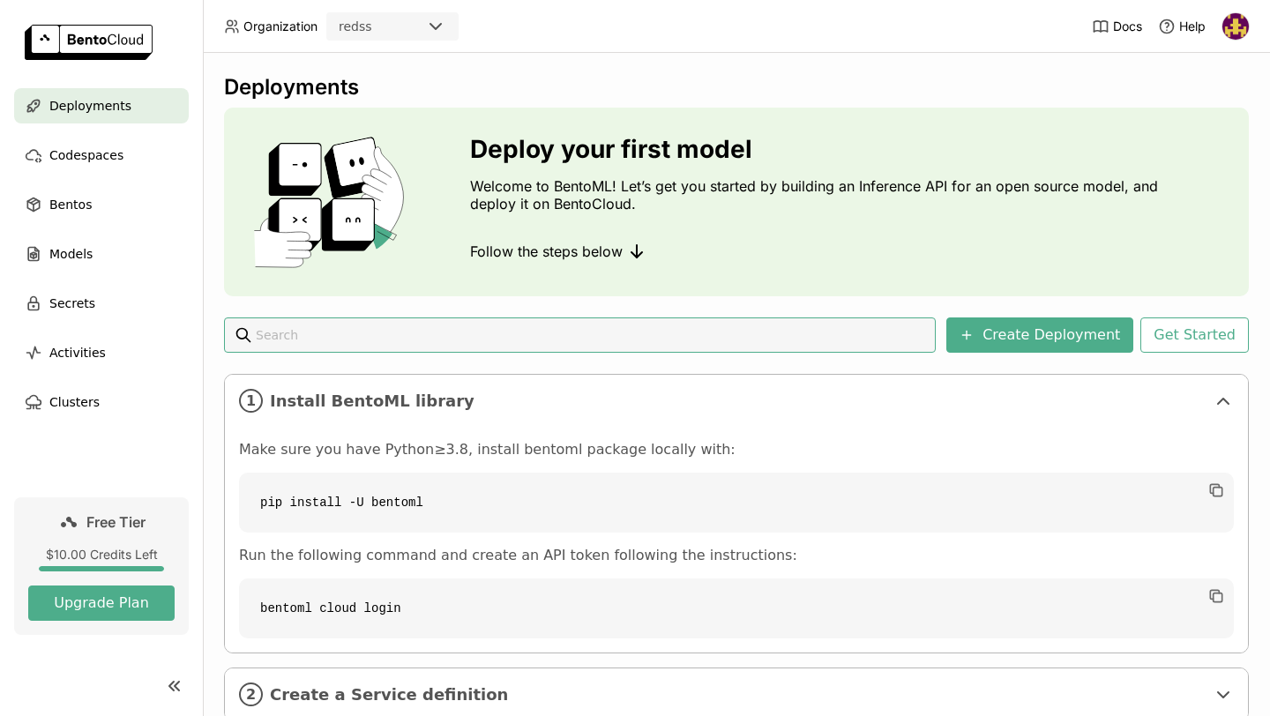
scroll to position [3, 0]
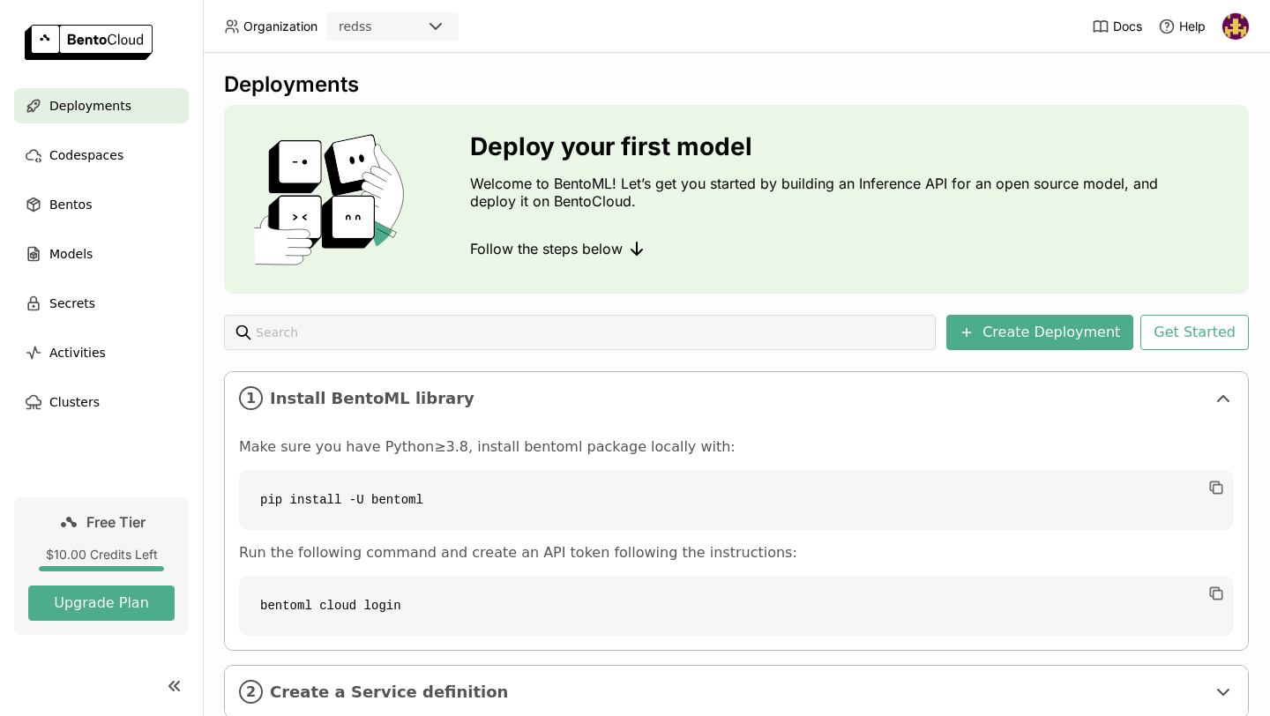
click at [105, 273] on ul "Deployments Codespaces Bentos Models Secrets Activities Clusters" at bounding box center [101, 254] width 203 height 332
click at [101, 257] on div "Models" at bounding box center [101, 253] width 175 height 35
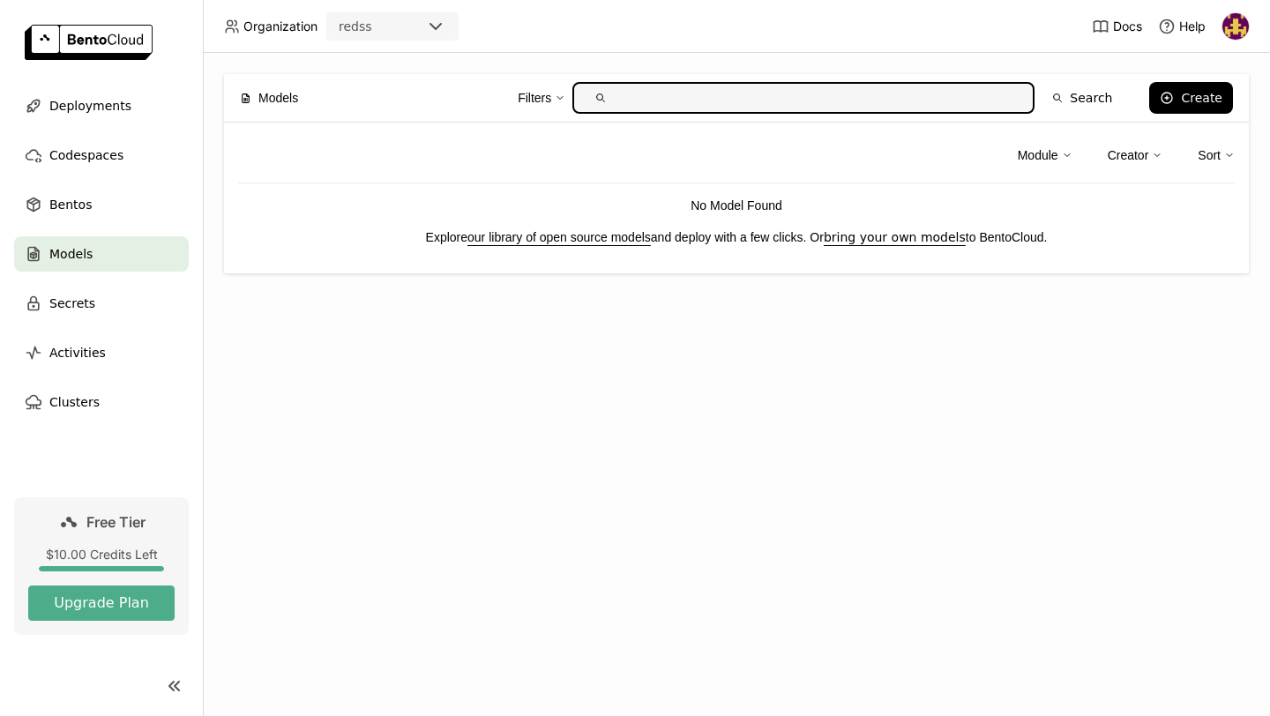
click at [1243, 21] on img at bounding box center [1236, 26] width 26 height 26
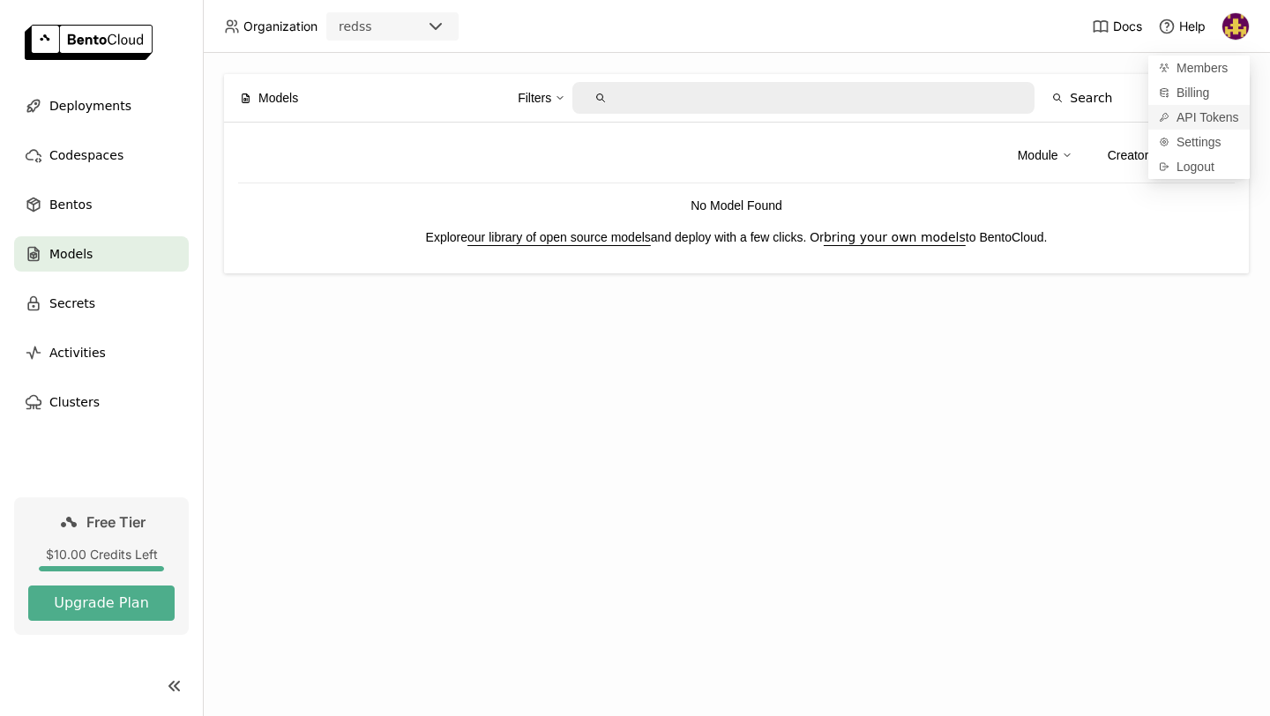
click at [1165, 114] on icon at bounding box center [1164, 117] width 11 height 11
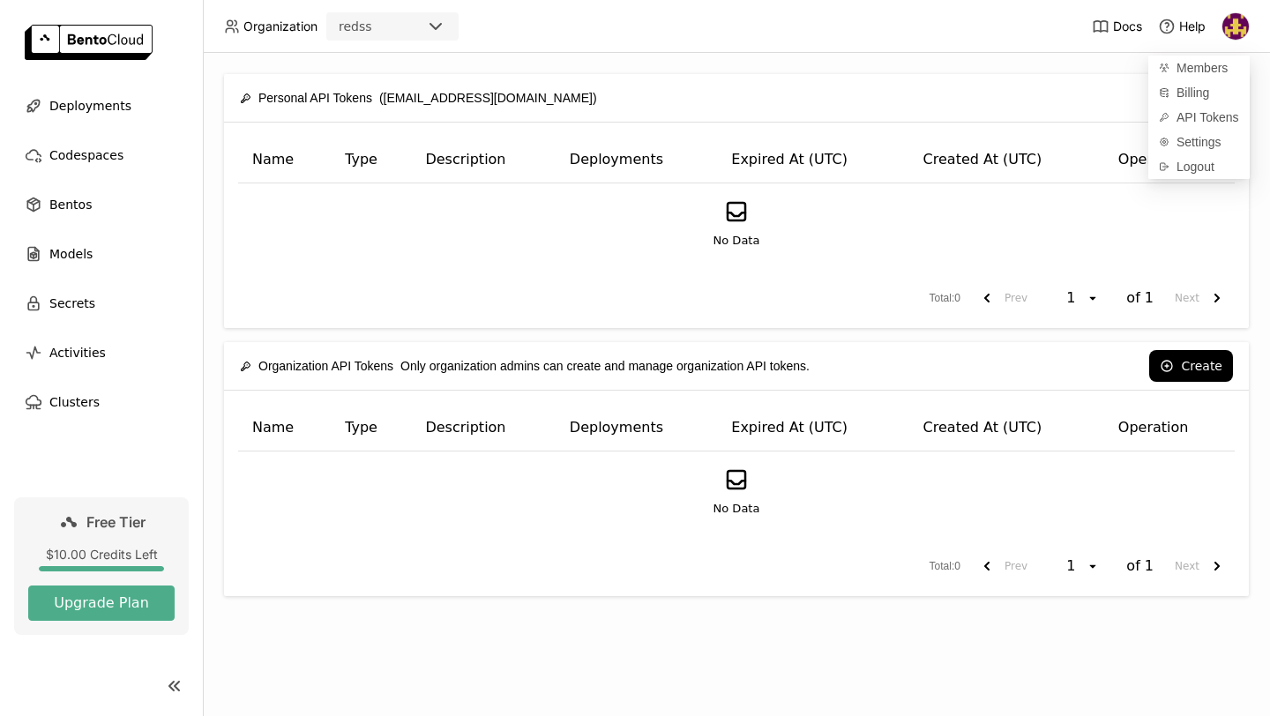
click at [1103, 157] on th "Created At (UTC)" at bounding box center [1006, 160] width 195 height 47
click at [1171, 101] on icon at bounding box center [1167, 98] width 14 height 14
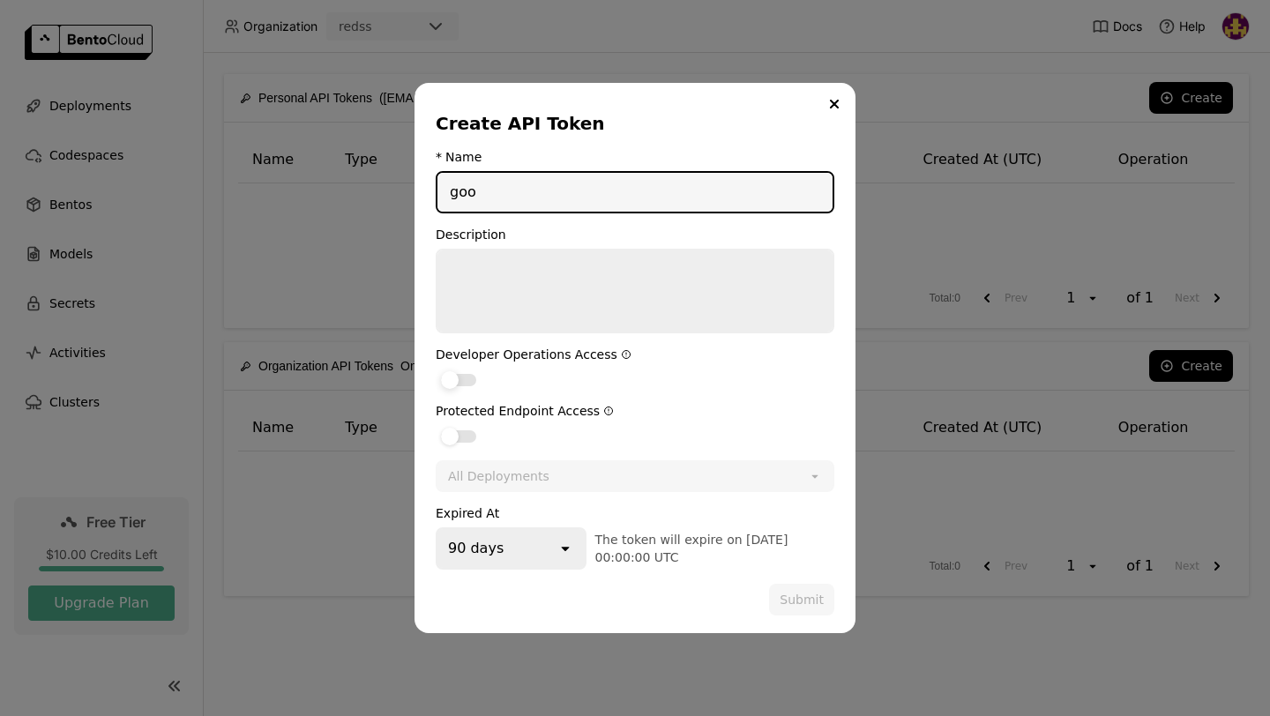
type input "goo"
click at [449, 385] on div "dialog" at bounding box center [450, 380] width 18 height 18
click at [436, 369] on input "dialog" at bounding box center [436, 369] width 0 height 0
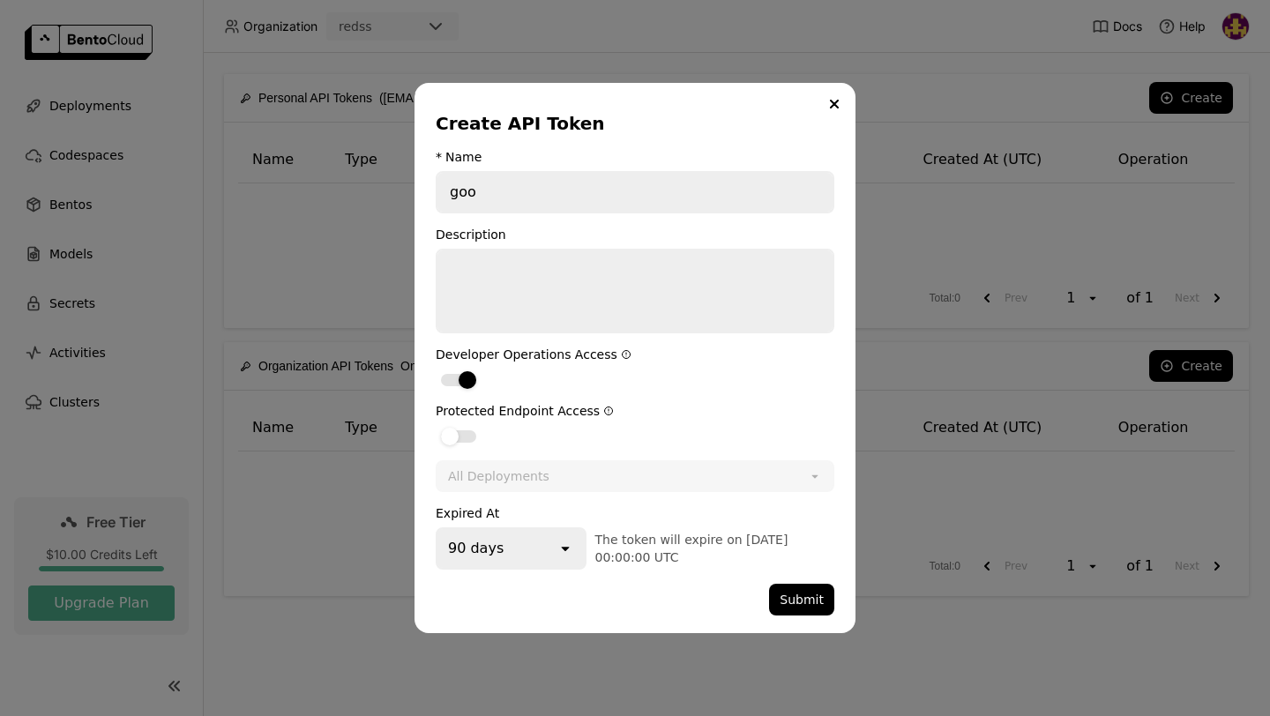
click at [459, 421] on div "Protected Endpoint Access" at bounding box center [635, 425] width 399 height 42
click at [460, 436] on div "dialog" at bounding box center [458, 436] width 35 height 12
click at [436, 425] on input "dialog" at bounding box center [436, 425] width 0 height 0
click at [800, 595] on button "Submit" at bounding box center [801, 600] width 65 height 32
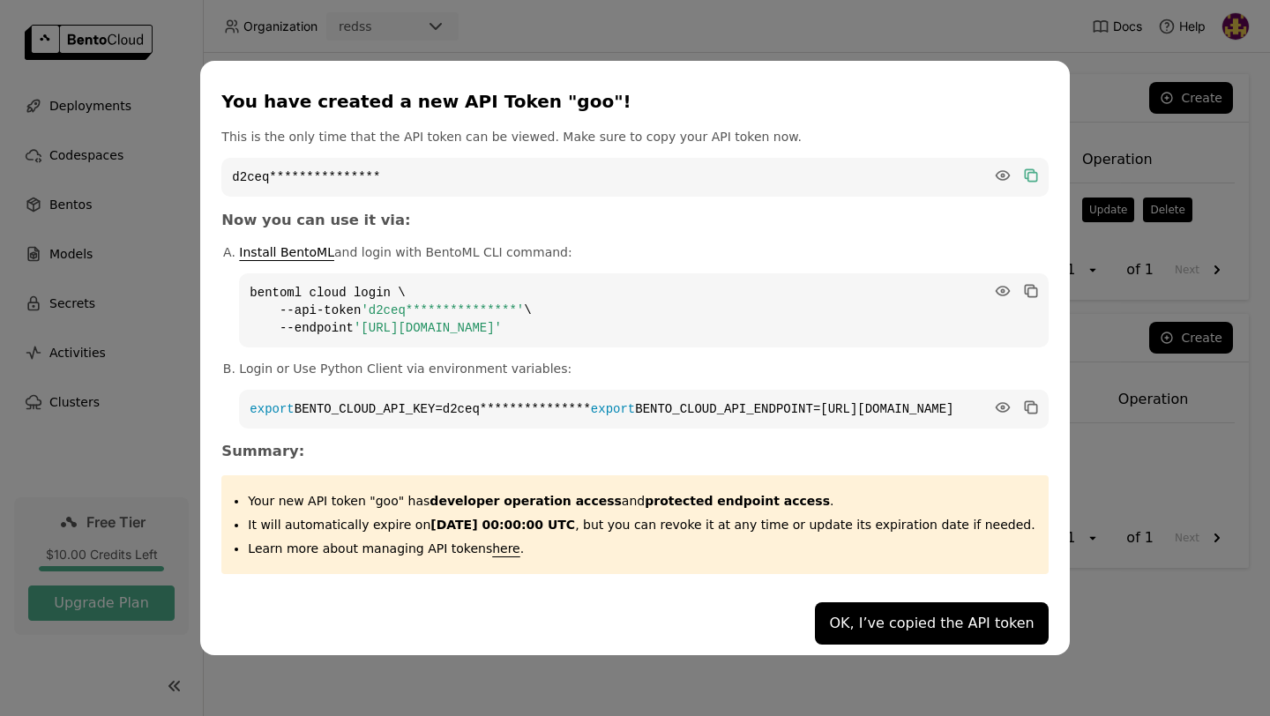
click at [1025, 170] on icon "dialog" at bounding box center [1029, 174] width 9 height 9
click at [933, 630] on button "OK, I’ve copied the API token" at bounding box center [931, 623] width 233 height 42
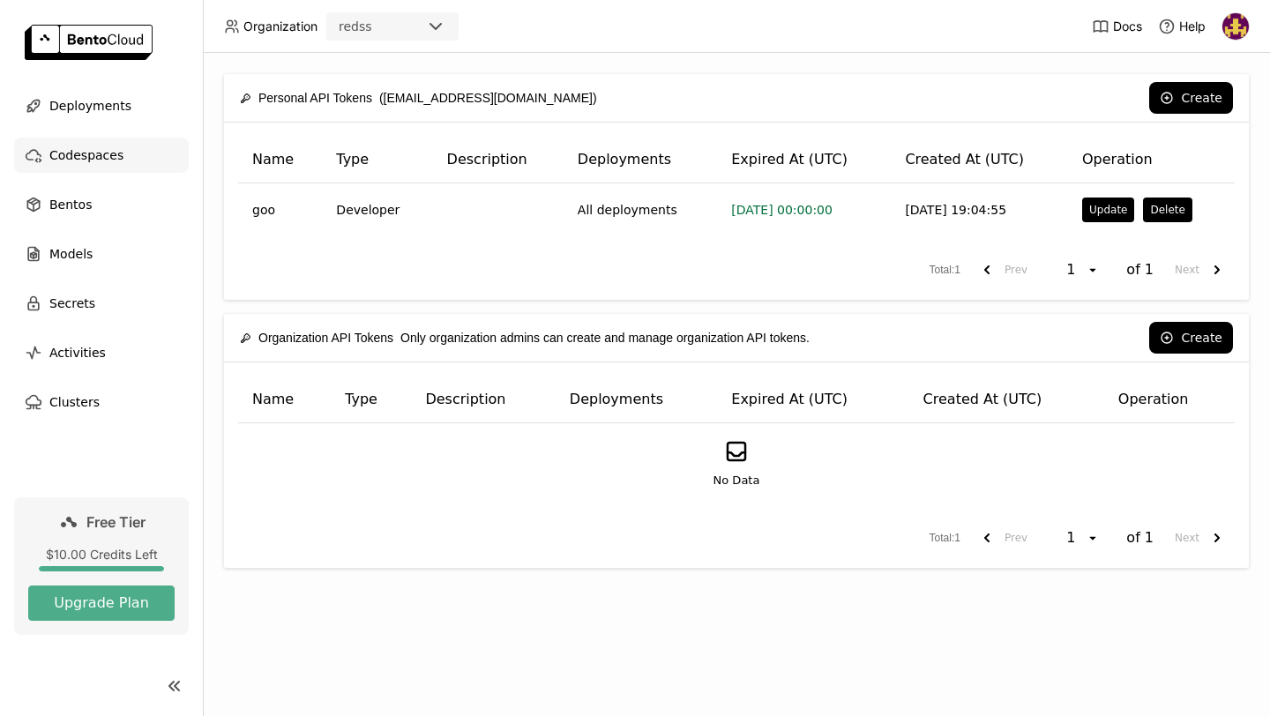
click at [153, 159] on div "Codespaces" at bounding box center [101, 155] width 175 height 35
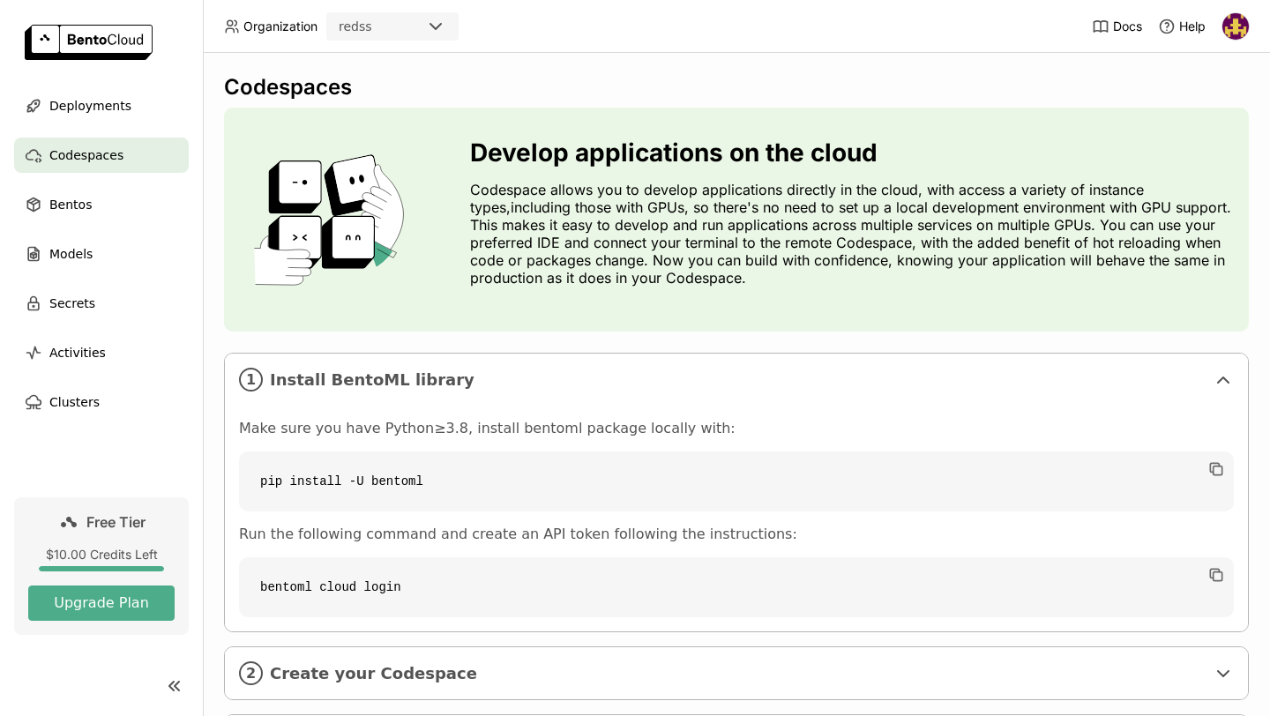
scroll to position [100, 0]
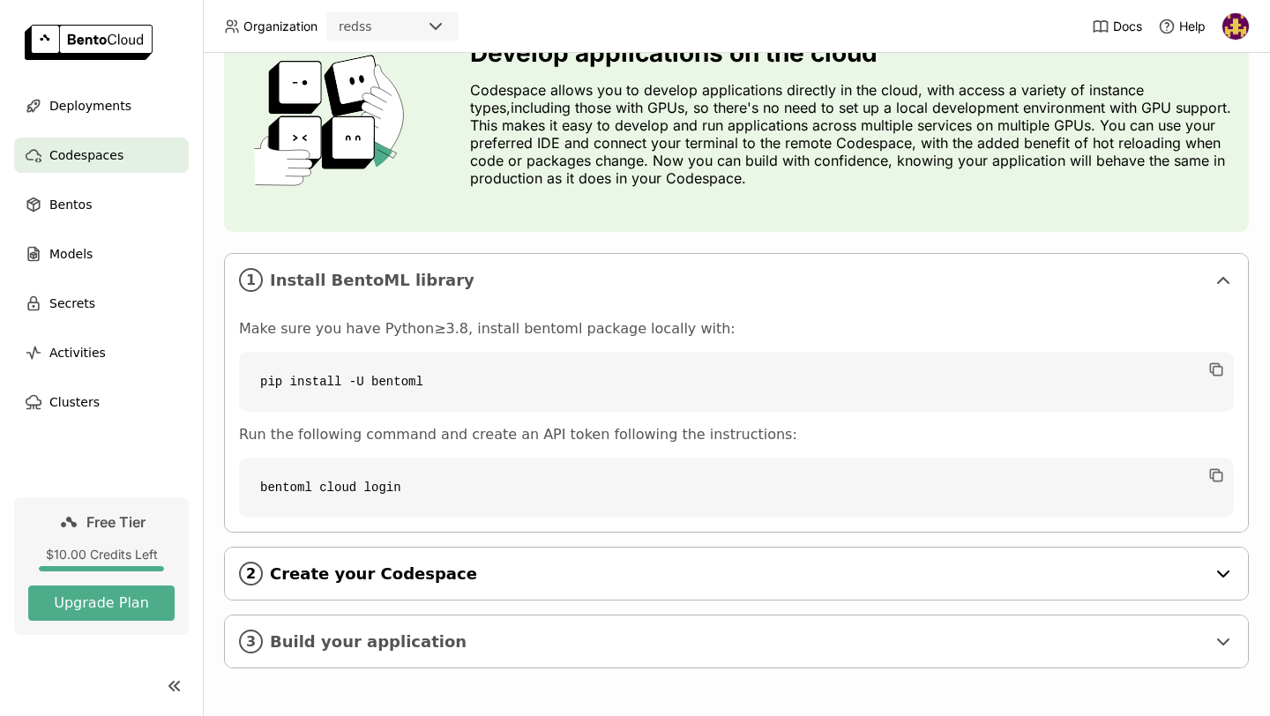
click at [471, 552] on div "2 Create your Codespace" at bounding box center [736, 574] width 1023 height 52
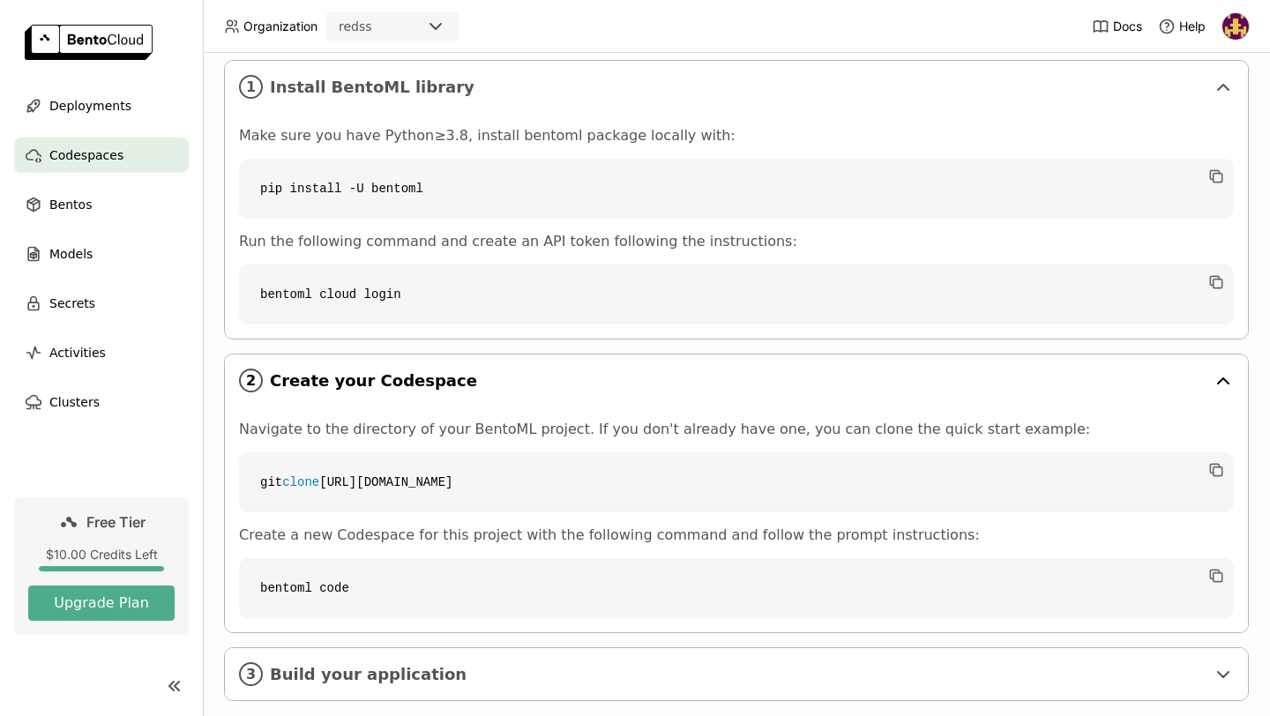
scroll to position [296, 0]
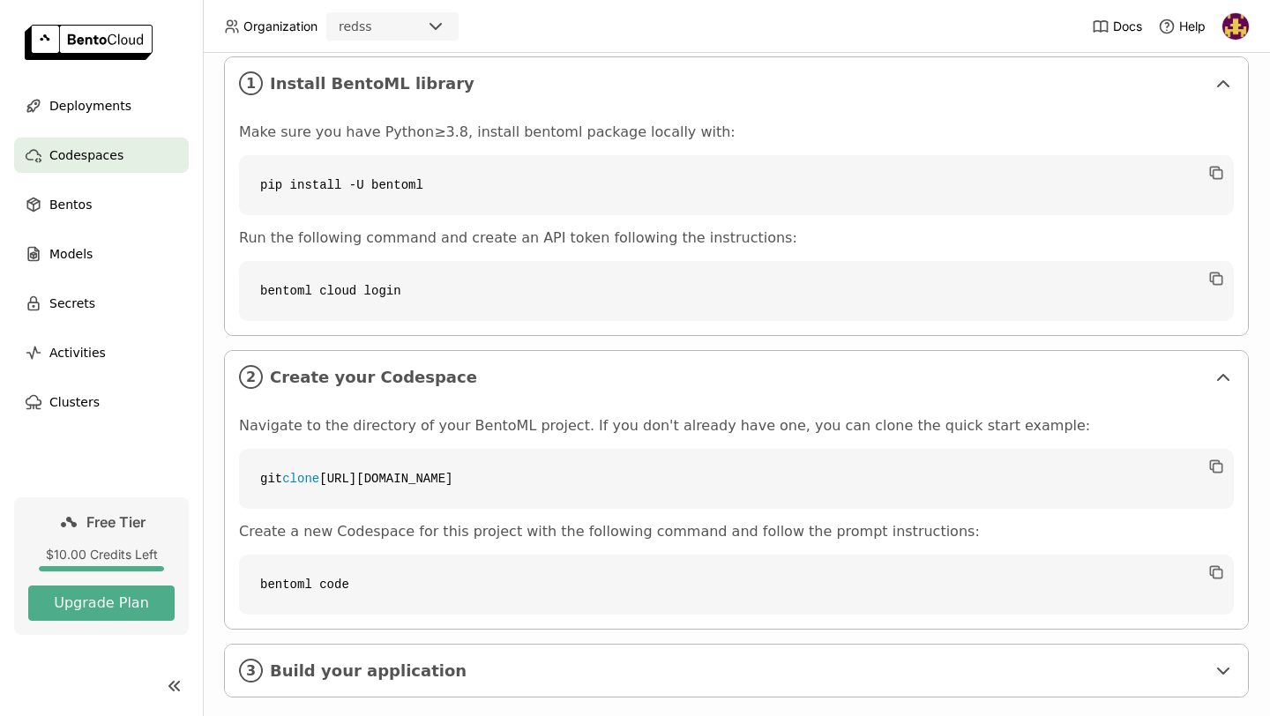
click at [135, 169] on div "Codespaces" at bounding box center [101, 155] width 175 height 35
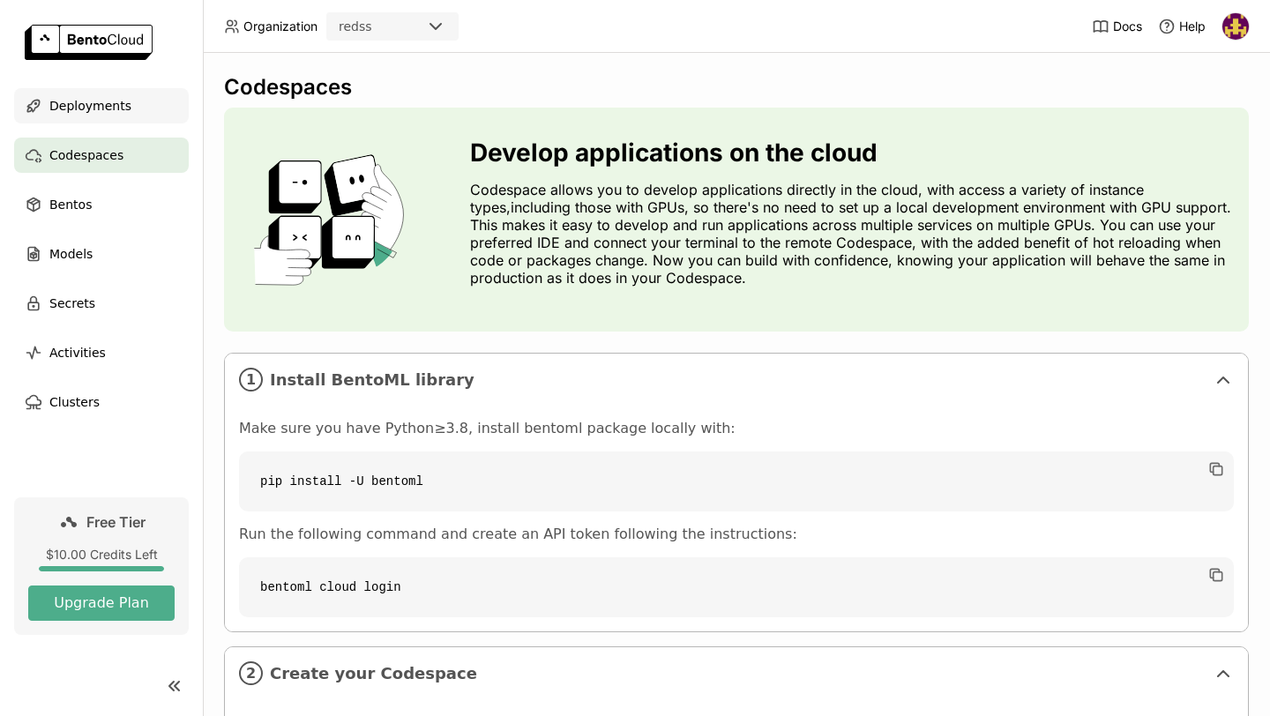
click at [97, 99] on span "Deployments" at bounding box center [90, 105] width 82 height 21
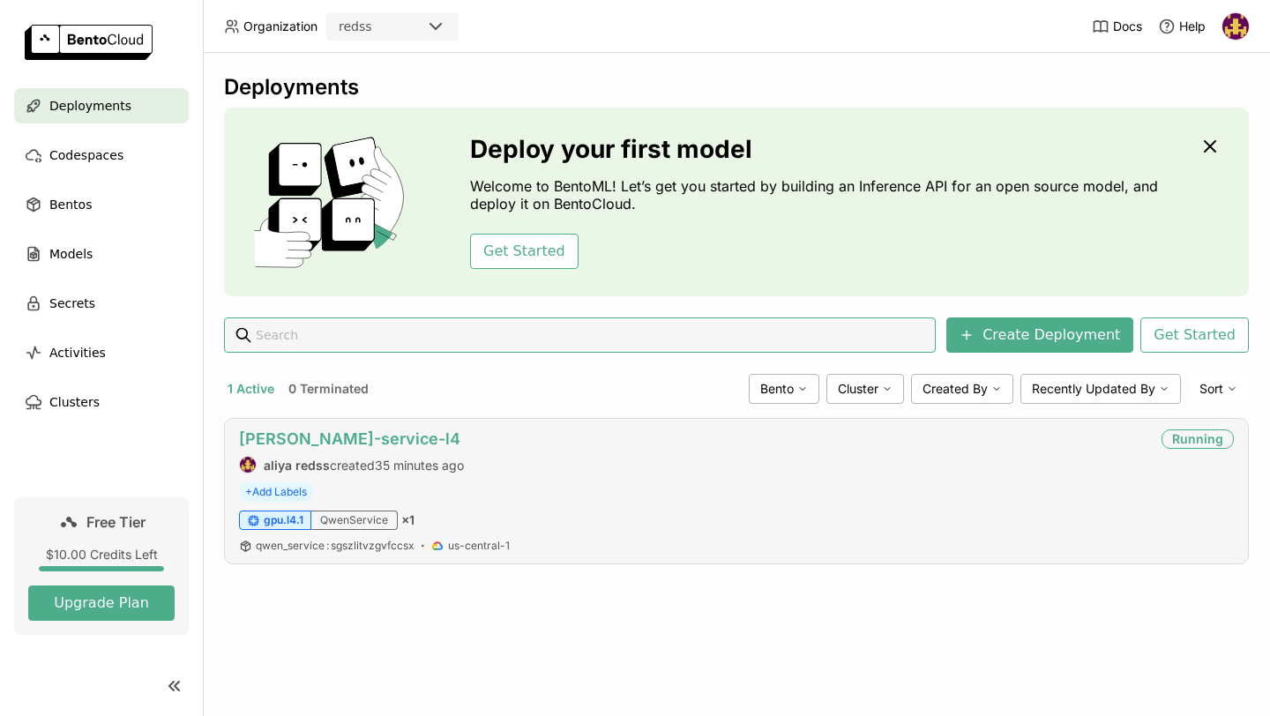
click at [287, 435] on link "qwen-service-l4" at bounding box center [349, 439] width 221 height 19
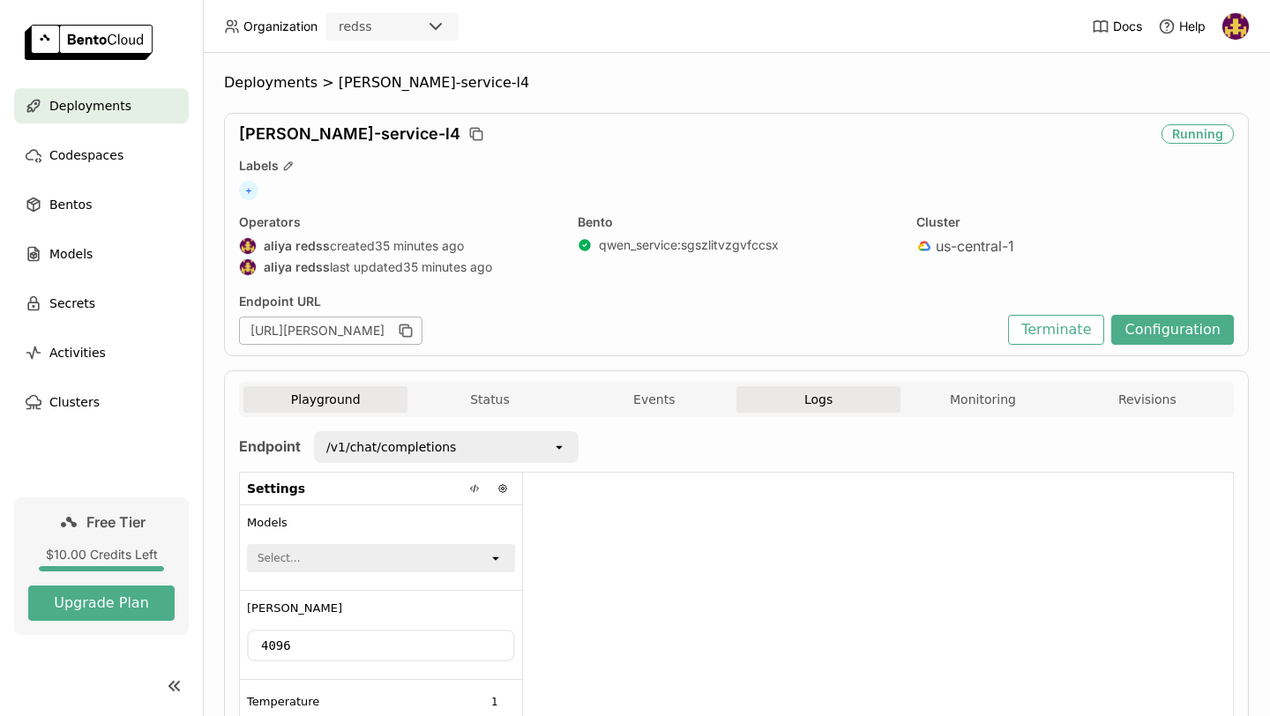
click at [760, 399] on button "Logs" at bounding box center [819, 399] width 164 height 26
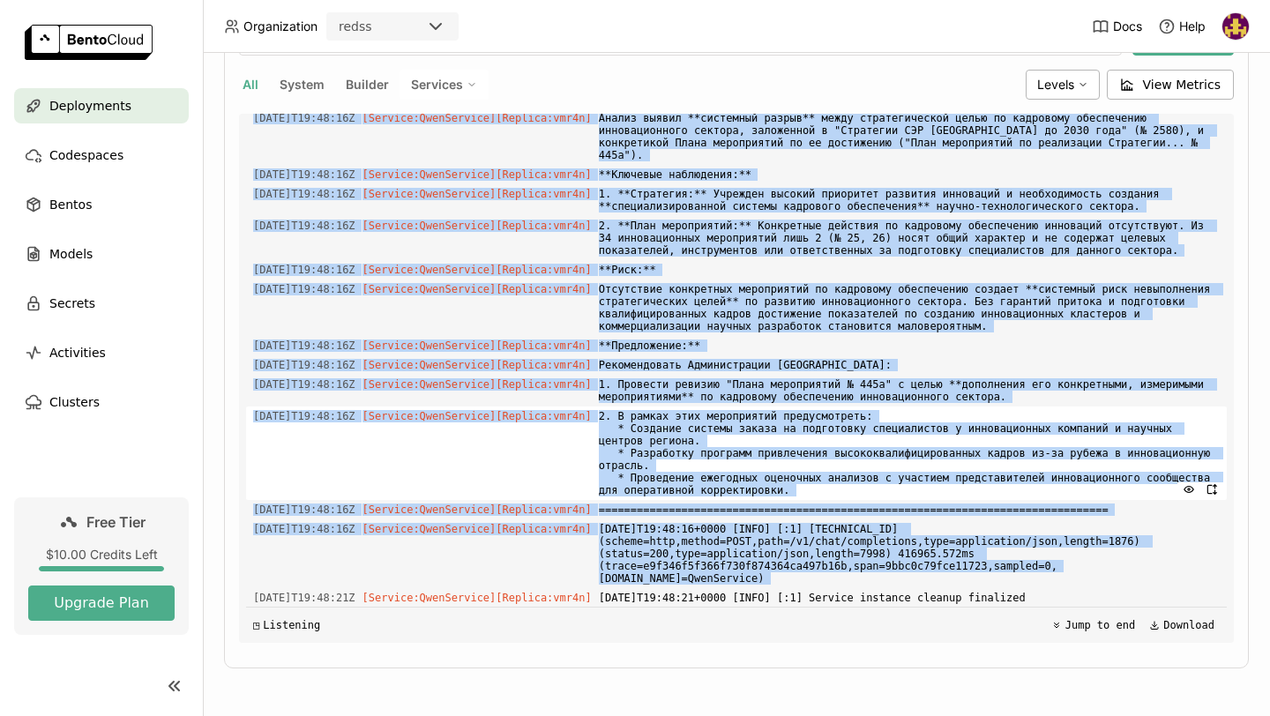
scroll to position [4126, 0]
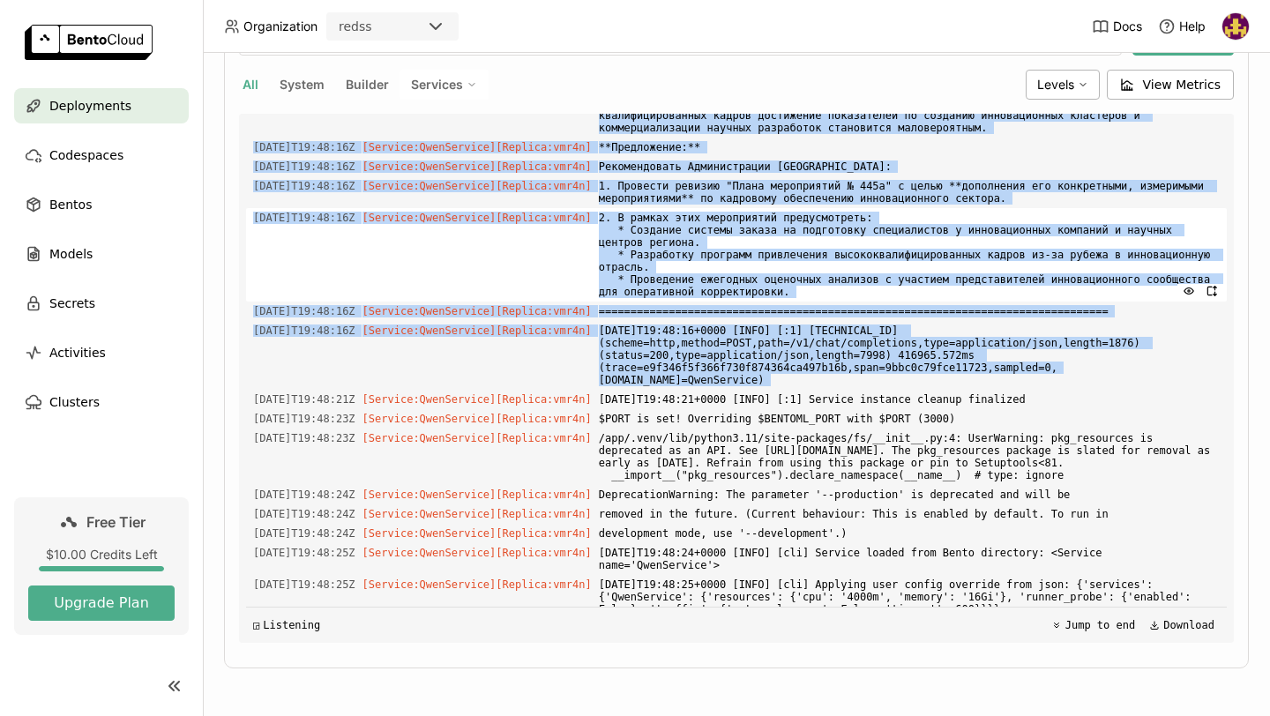
drag, startPoint x: 253, startPoint y: 221, endPoint x: 307, endPoint y: 479, distance: 263.1
click at [307, 479] on div "Load older logs 2025-08-10T19:22:04Z [Service:QwenService] [Replica: vmr4n ] $P…" at bounding box center [736, 378] width 981 height 529
copy div "2025-08-10T19:23:02Z [Service:QwenService] [Replica: vmr4n ] 2025-08-10T19:23:0…"
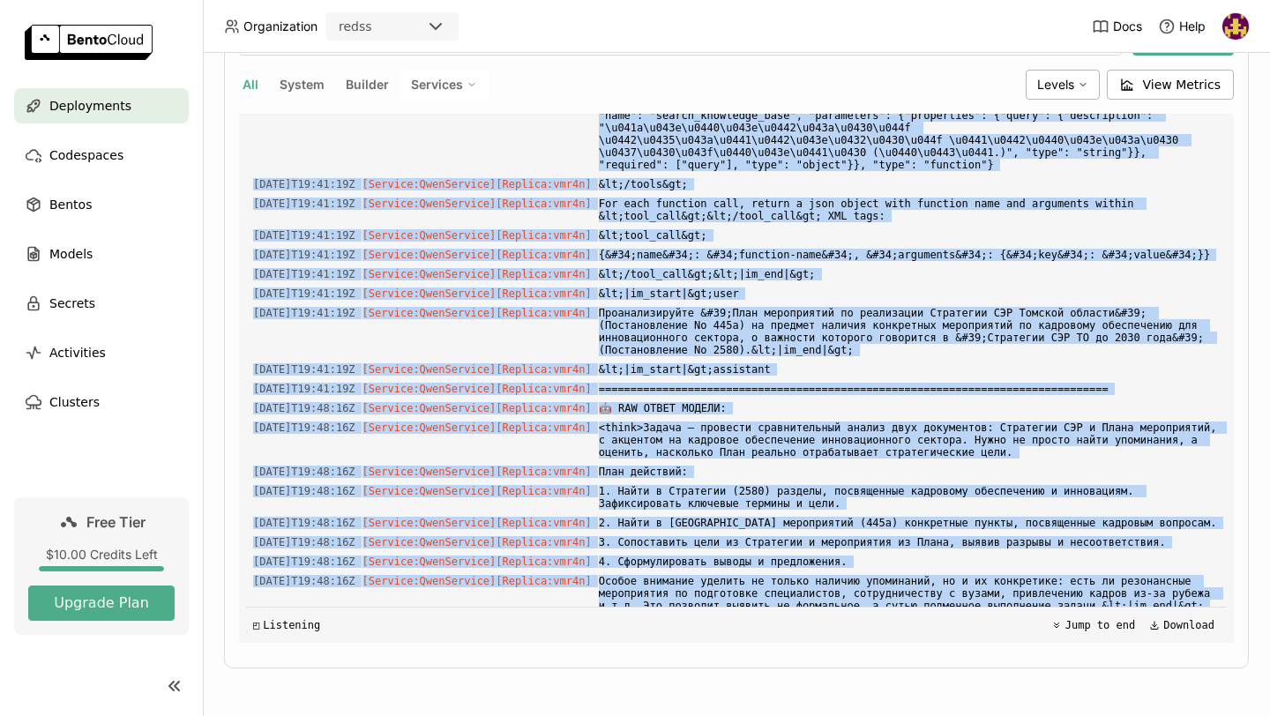
scroll to position [0, 0]
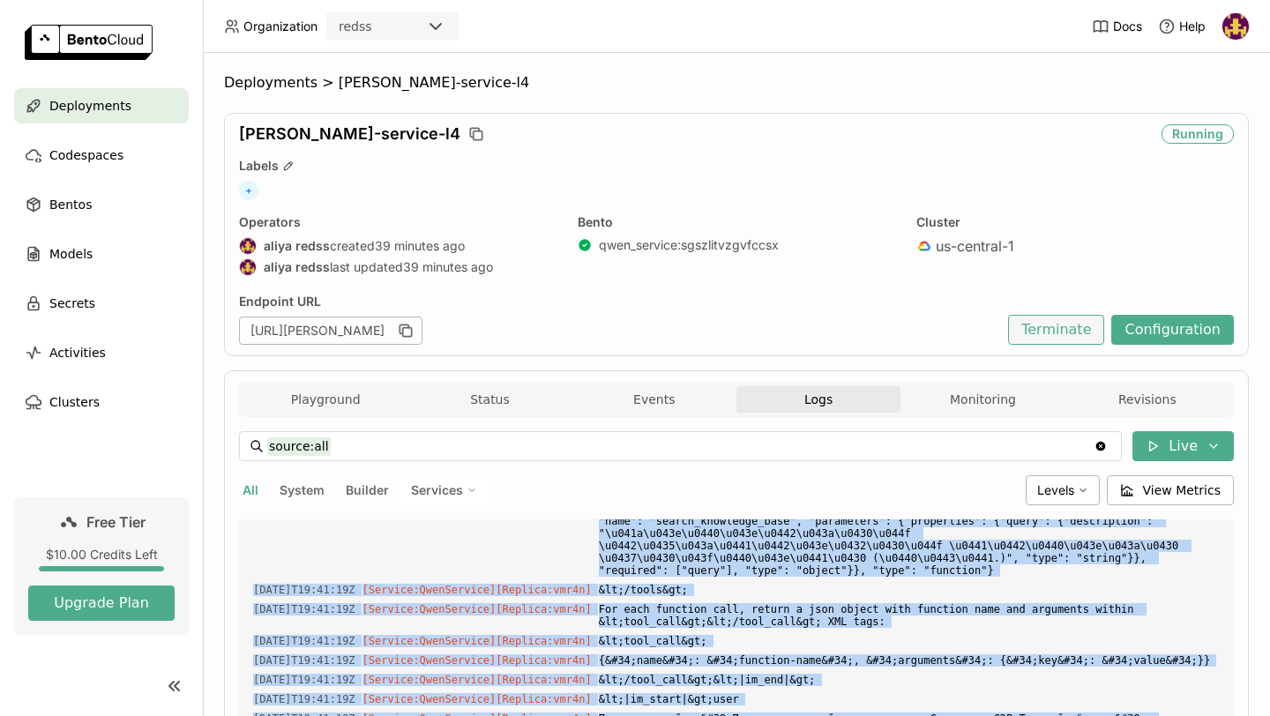
click at [1051, 340] on button "Terminate" at bounding box center [1056, 330] width 96 height 30
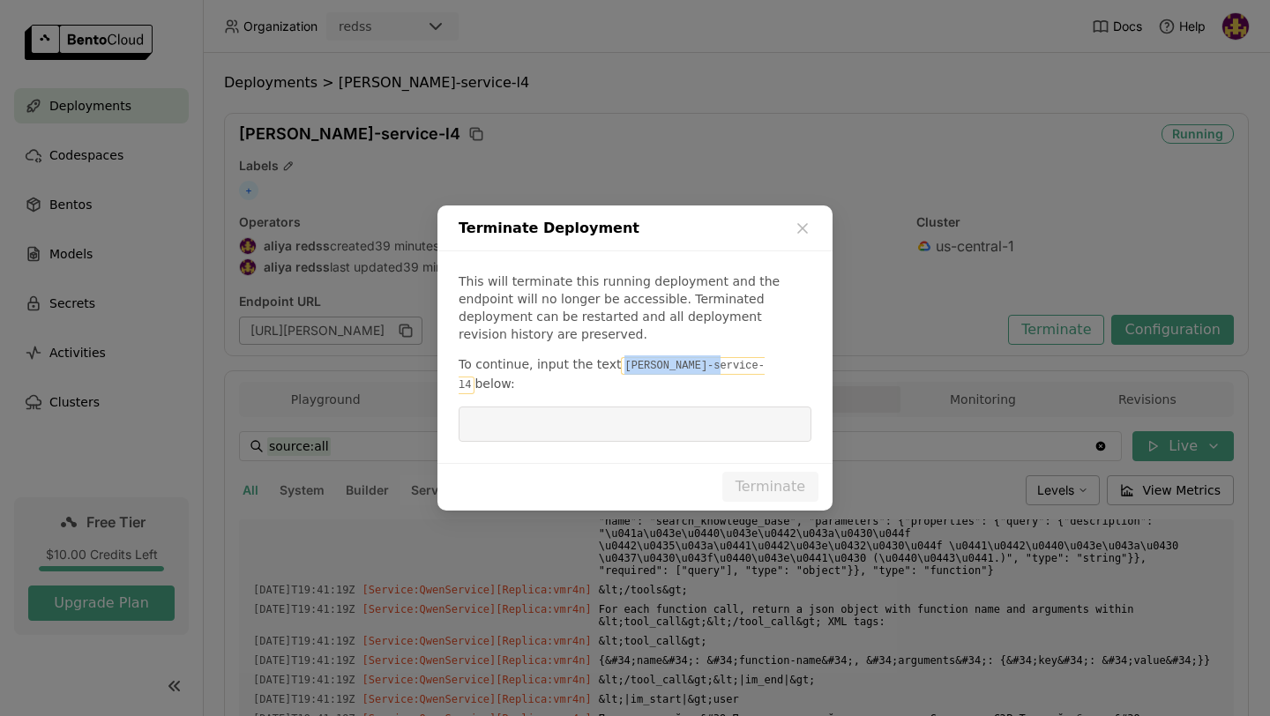
drag, startPoint x: 710, startPoint y: 370, endPoint x: 610, endPoint y: 365, distance: 100.7
click at [610, 365] on p "To continue, input the text qwen-service-l4 below:" at bounding box center [635, 374] width 353 height 39
copy code "qwen-service-l4"
click at [610, 412] on input "dialog" at bounding box center [635, 425] width 332 height 34
paste input "qwen-service-l4"
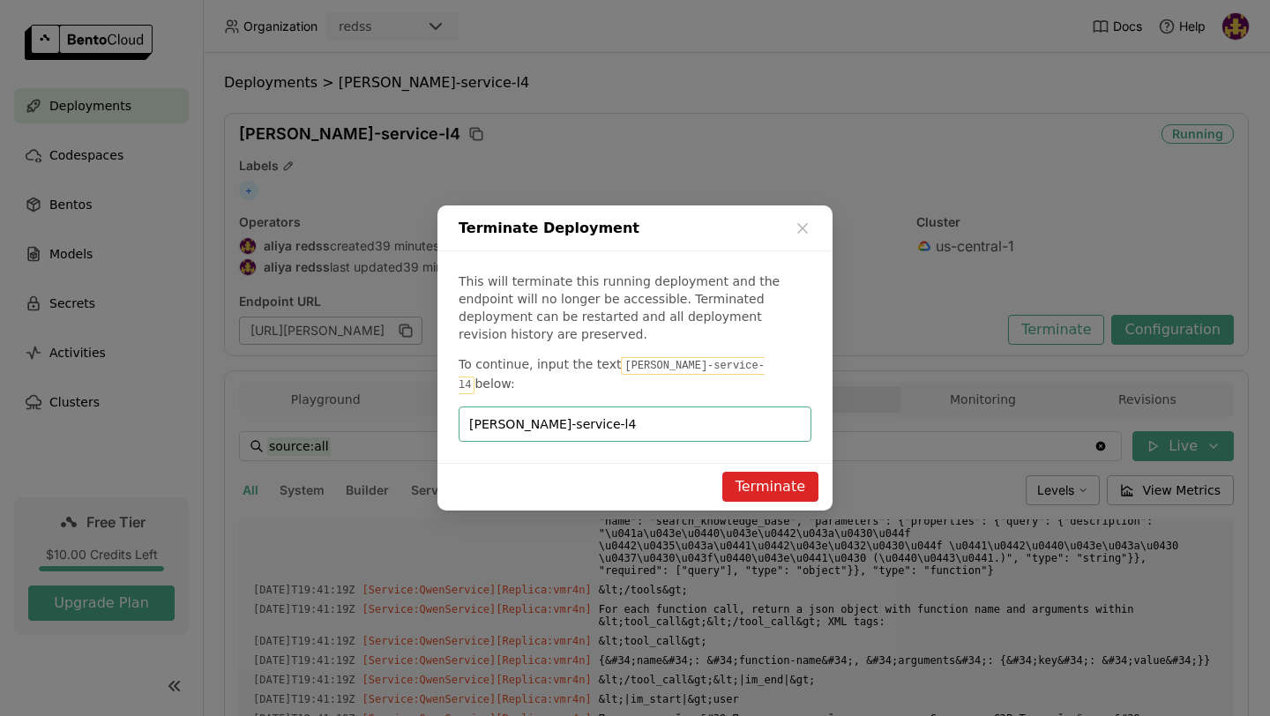
type input "qwen-service-l4"
click at [800, 481] on button "Terminate" at bounding box center [770, 487] width 96 height 30
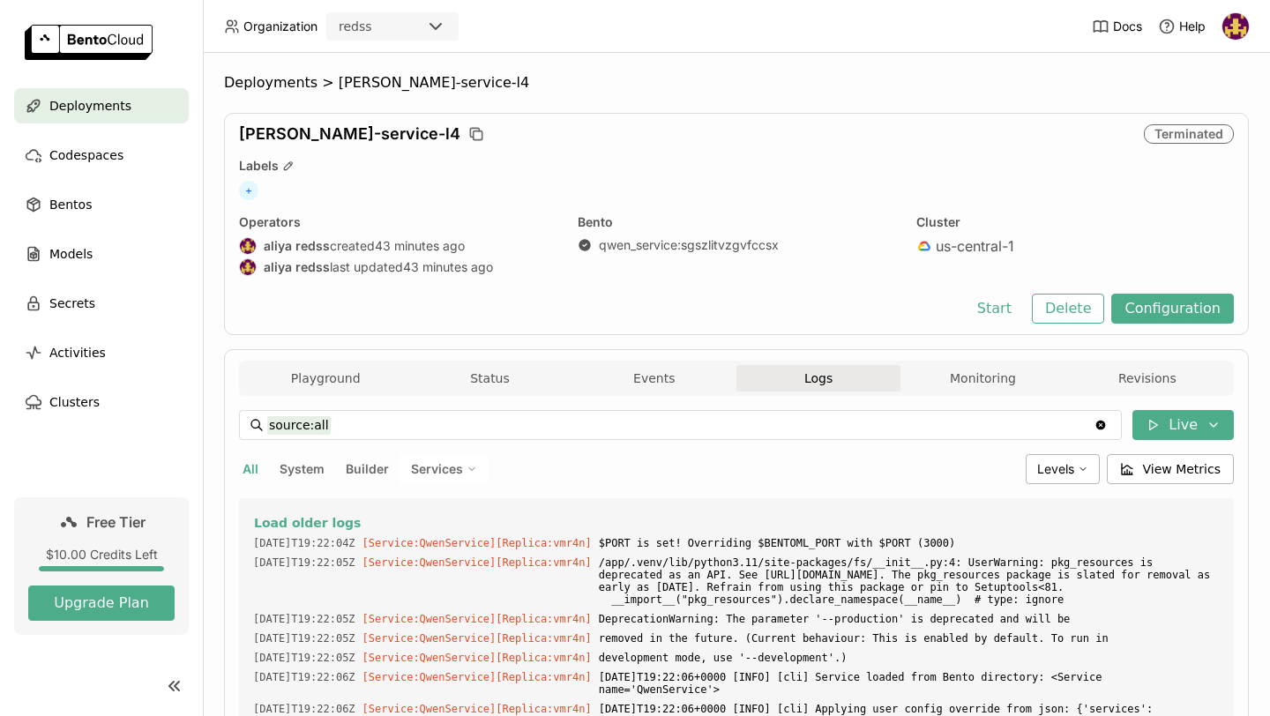
scroll to position [8467, 0]
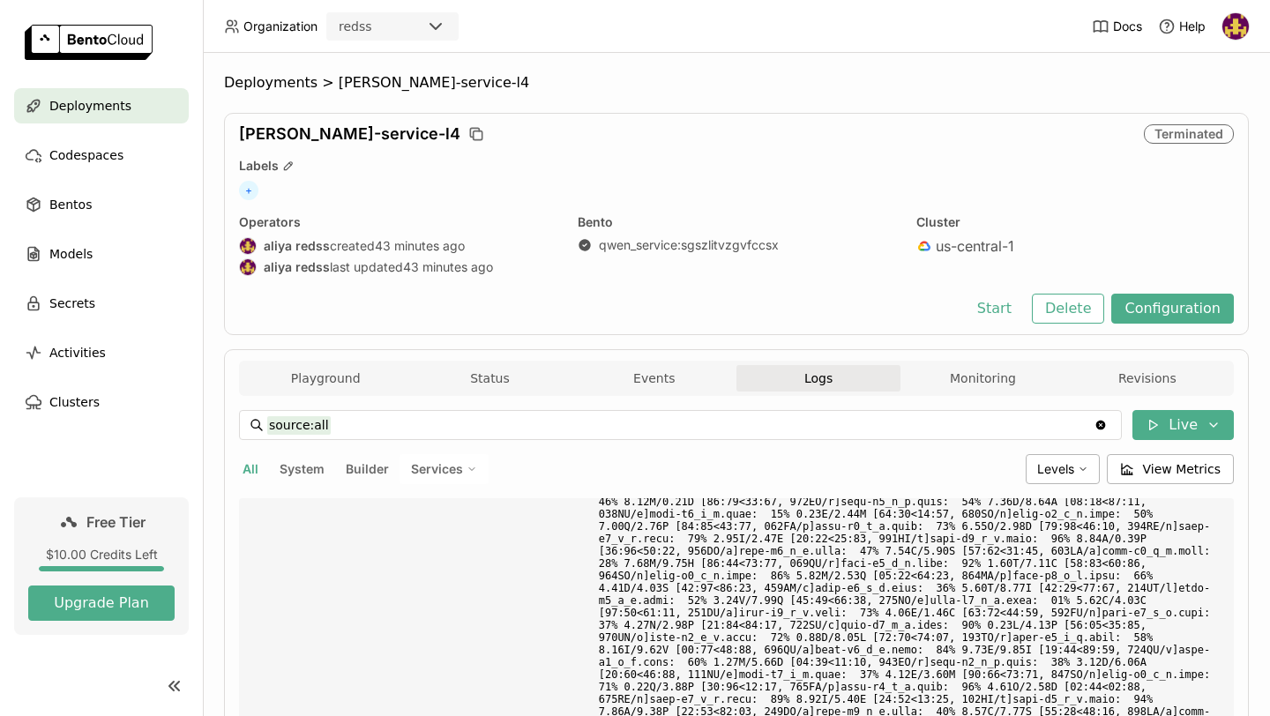
click at [579, 276] on div "Bento qwen_service : sgszlitvzgvfccsx" at bounding box center [737, 246] width 318 height 65
click at [252, 78] on span "Deployments" at bounding box center [271, 83] width 94 height 18
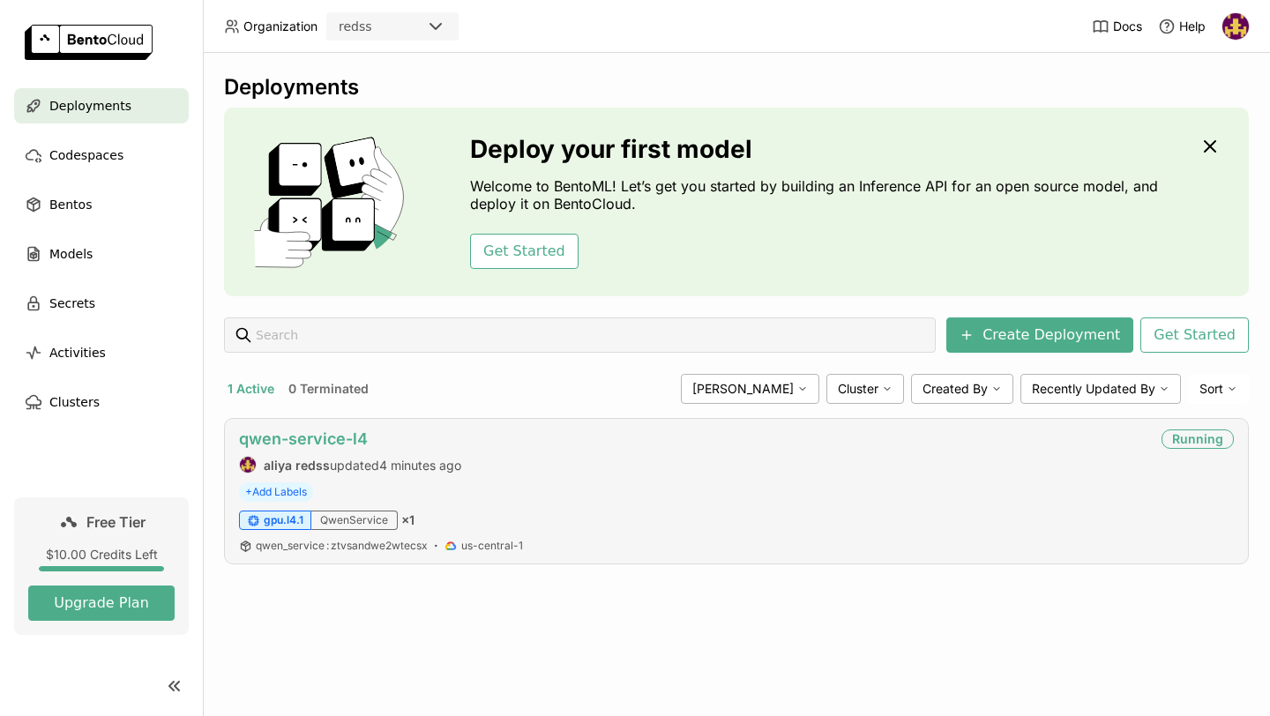
click at [350, 439] on link "qwen-service-l4" at bounding box center [303, 439] width 129 height 19
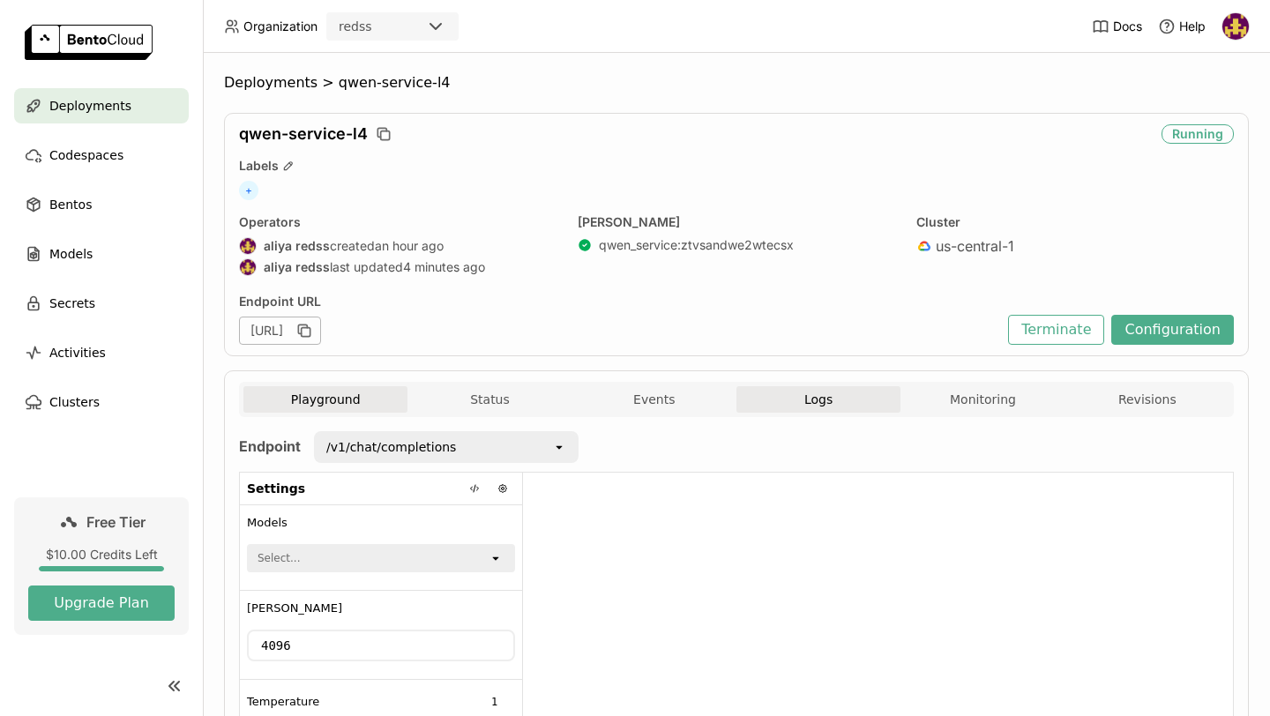
click at [826, 406] on button "Logs" at bounding box center [819, 399] width 164 height 26
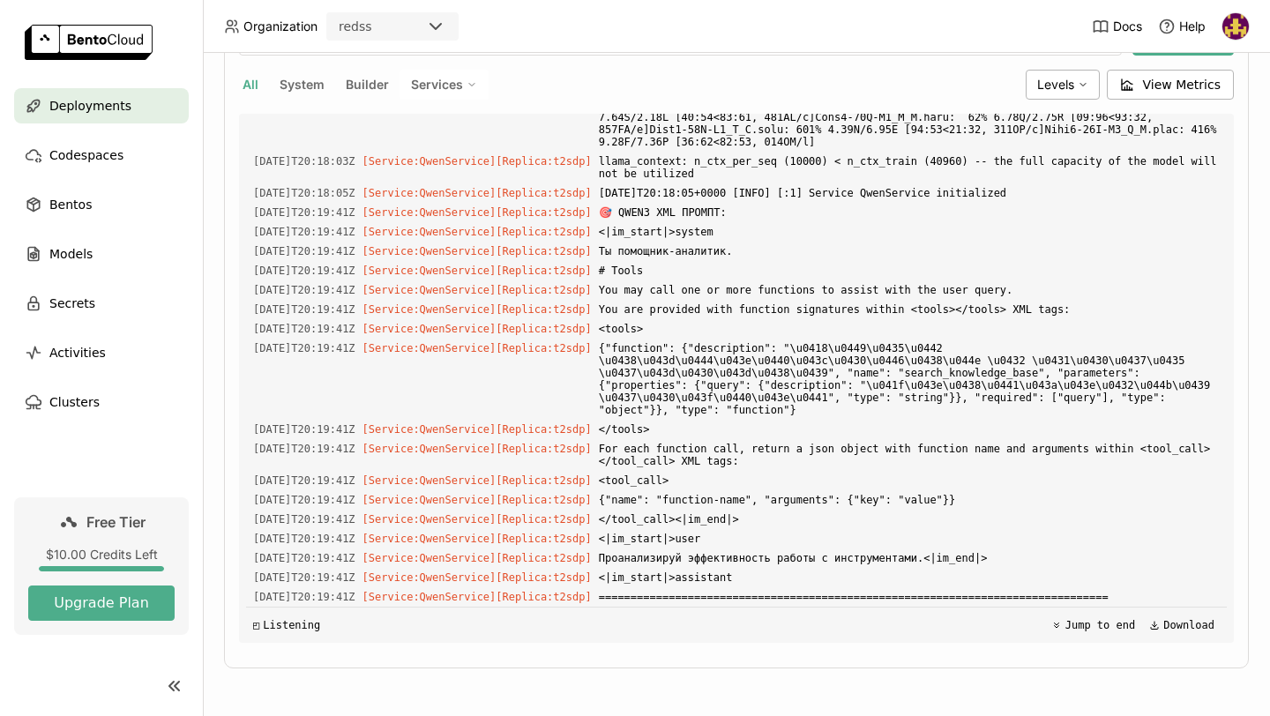
scroll to position [4004, 0]
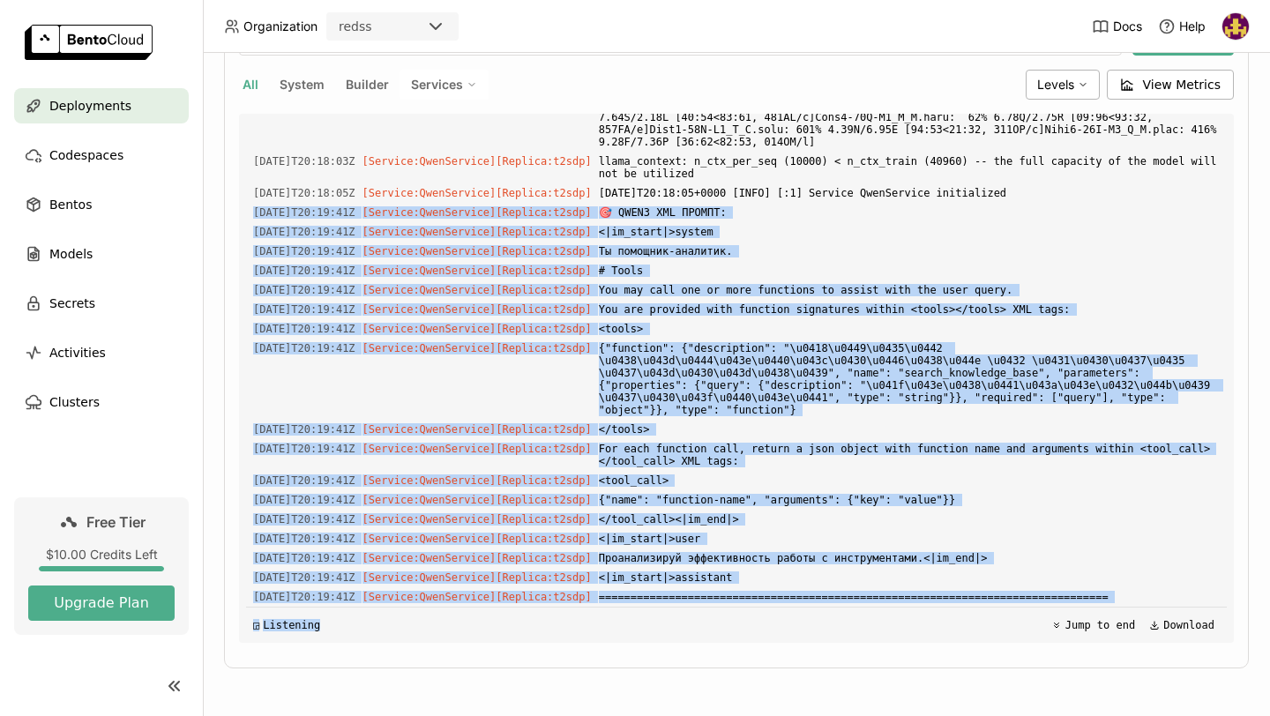
drag, startPoint x: 251, startPoint y: 371, endPoint x: 385, endPoint y: 713, distance: 367.1
click at [385, 713] on div "Deployments > qwen-service-l4 qwen-service-l4 Running Labels + Operators aliya …" at bounding box center [736, 384] width 1067 height 663
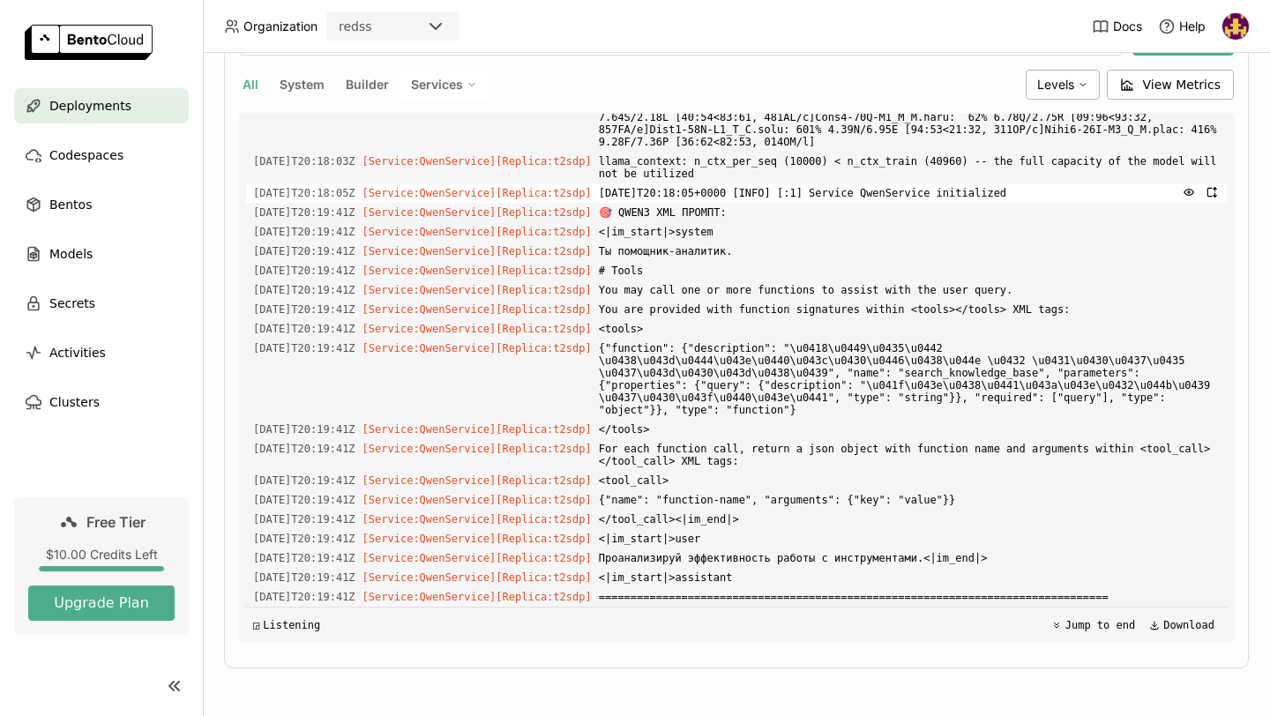
click at [314, 183] on span "[DATE]T20:18:05Z" at bounding box center [304, 192] width 102 height 19
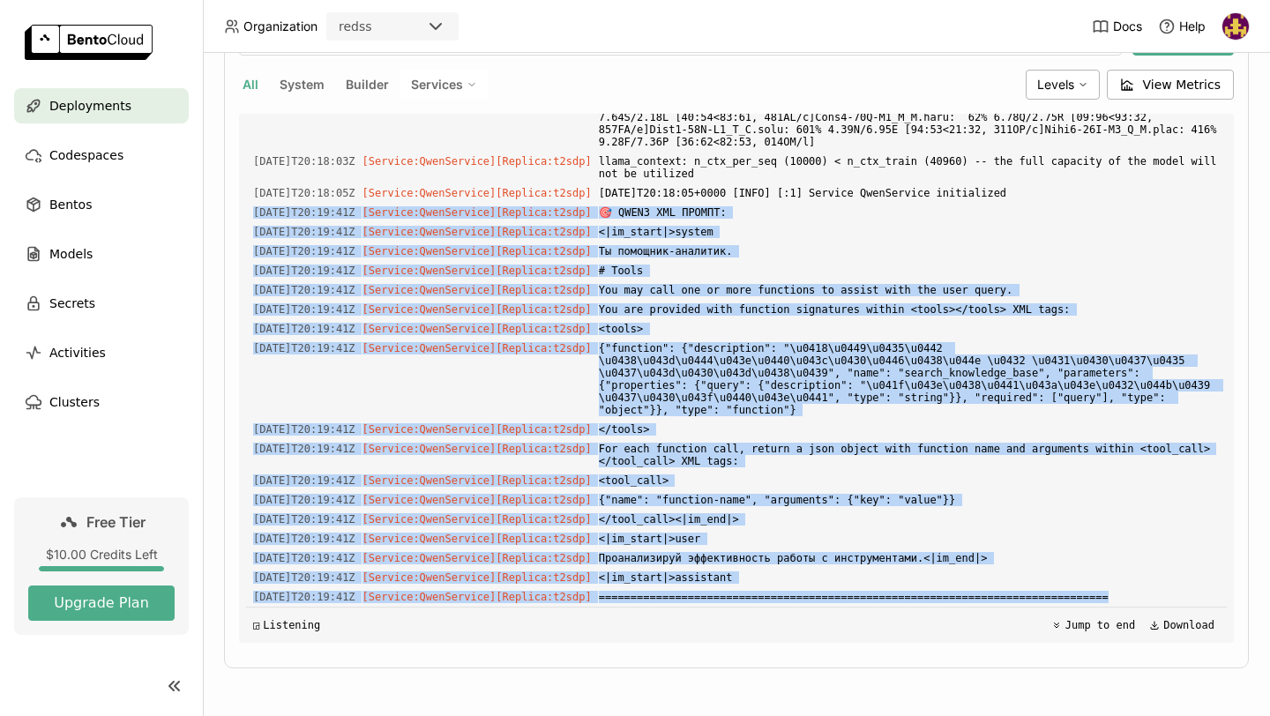
drag, startPoint x: 251, startPoint y: 195, endPoint x: 310, endPoint y: 609, distance: 417.9
click at [310, 609] on div "Load older logs [DATE]T20:16:09Z [Builder] [ qwen_service:ztvsandwe2wtecsx ] ./…" at bounding box center [736, 378] width 981 height 529
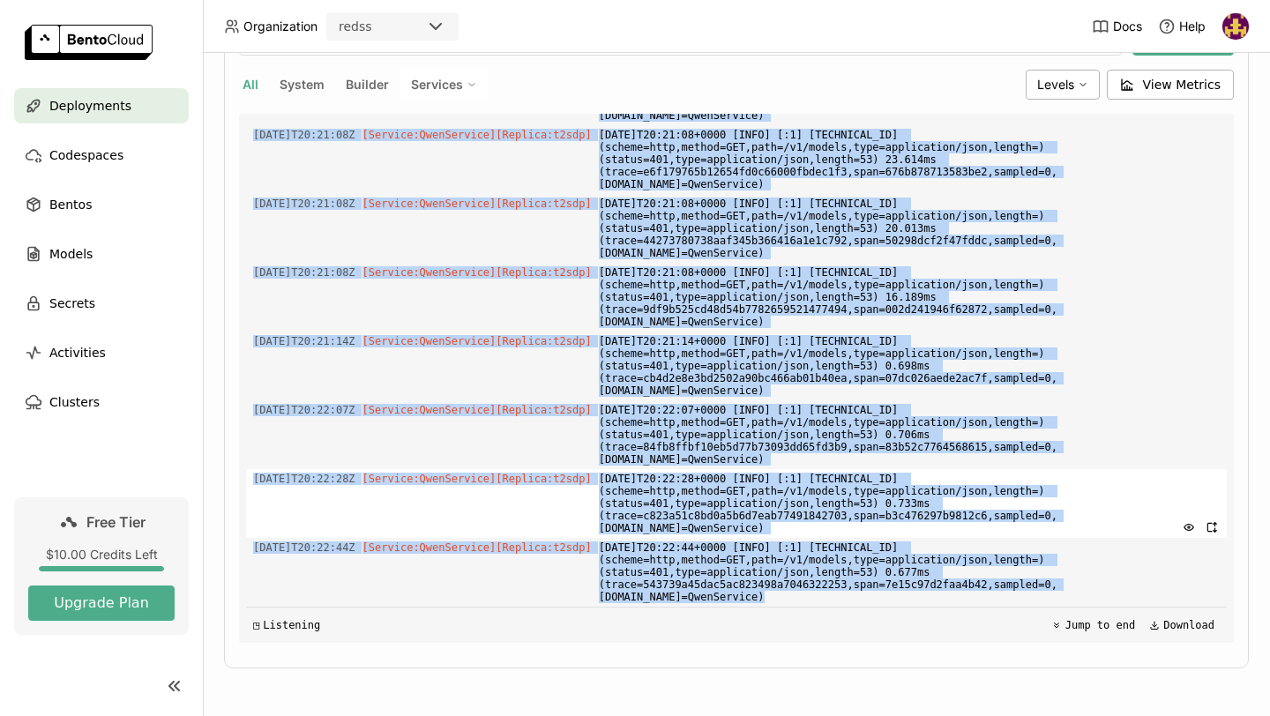
click at [626, 486] on span "[DATE]T20:22:28+0000 [INFO] [:1] [TECHNICAL_ID] (scheme=http,method=GET,path=/v…" at bounding box center [909, 503] width 621 height 69
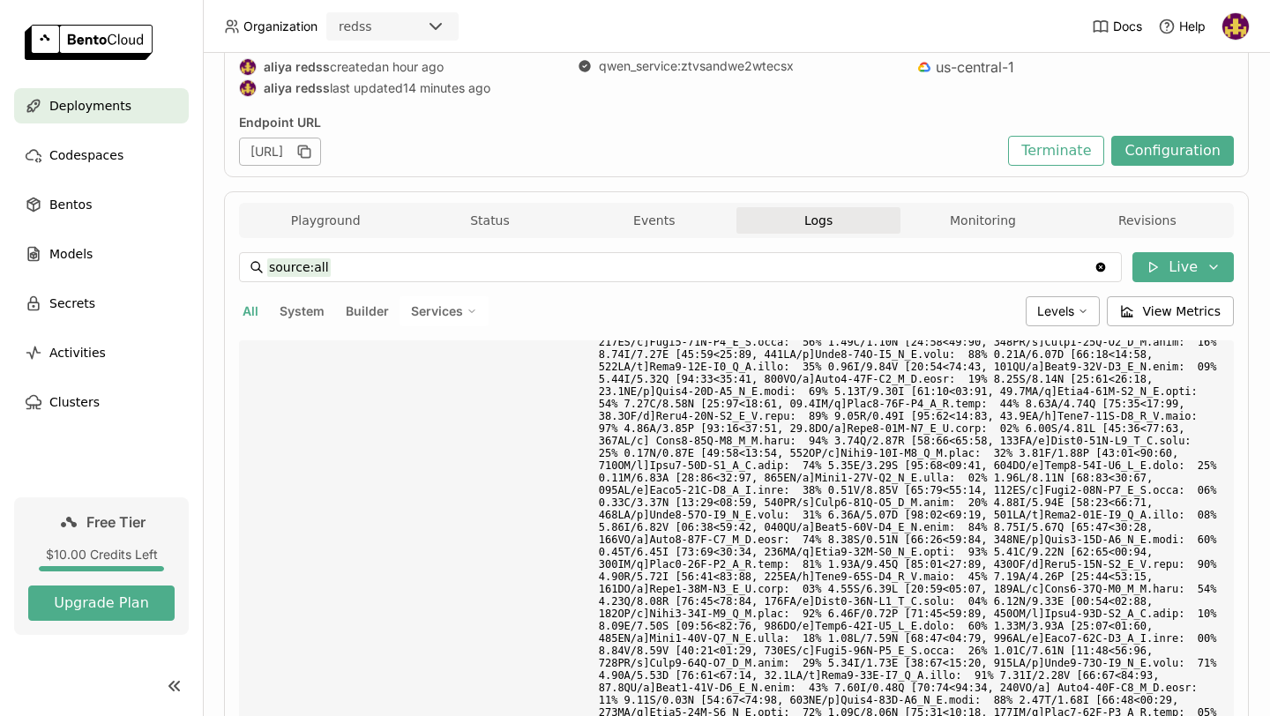
scroll to position [0, 0]
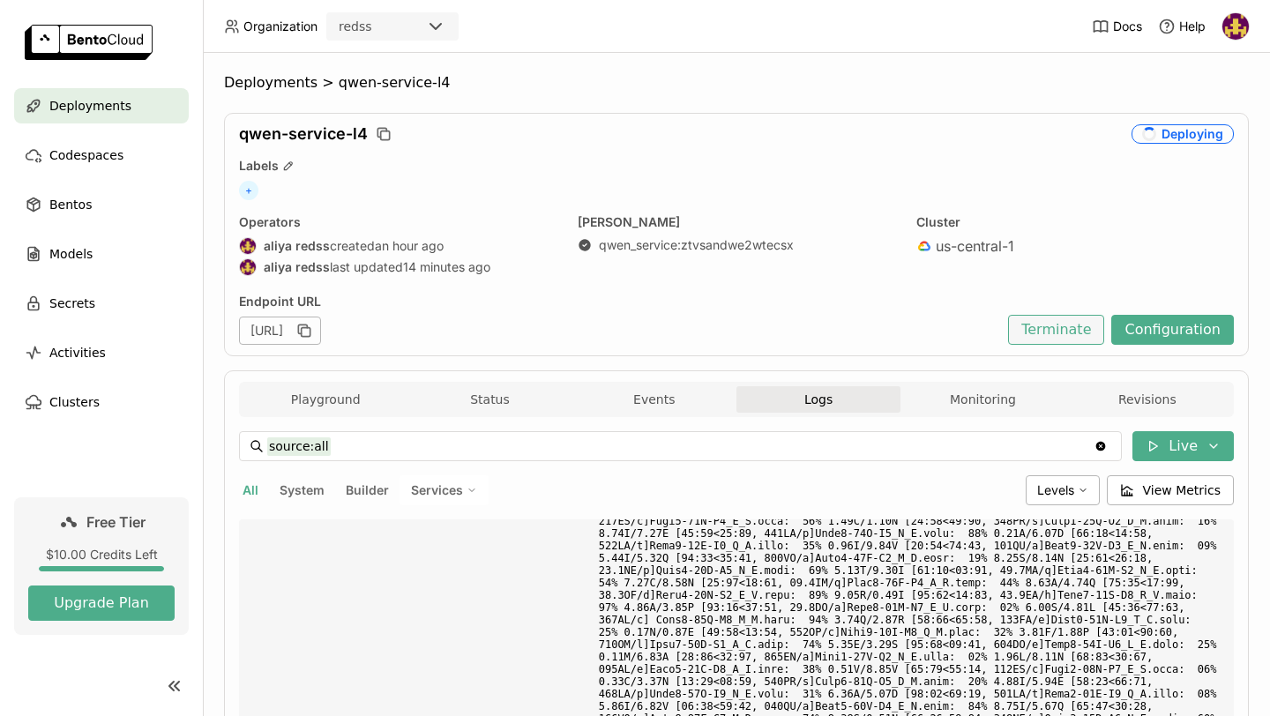
click at [1065, 336] on button "Terminate" at bounding box center [1056, 330] width 96 height 30
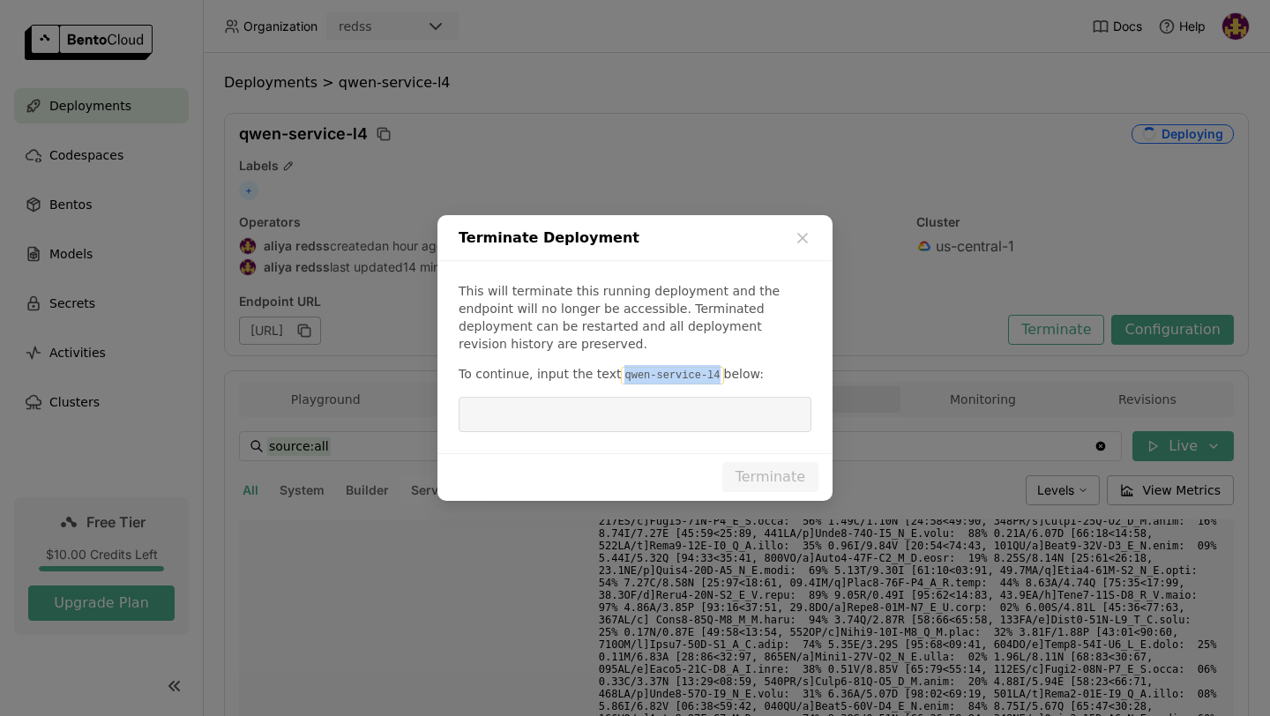
drag, startPoint x: 710, startPoint y: 366, endPoint x: 614, endPoint y: 365, distance: 96.2
click at [621, 367] on code "qwen-service-l4" at bounding box center [672, 376] width 102 height 18
copy code "qwen-service-l4"
click at [617, 407] on input "dialog" at bounding box center [635, 415] width 332 height 34
paste input "qwen-service-l4"
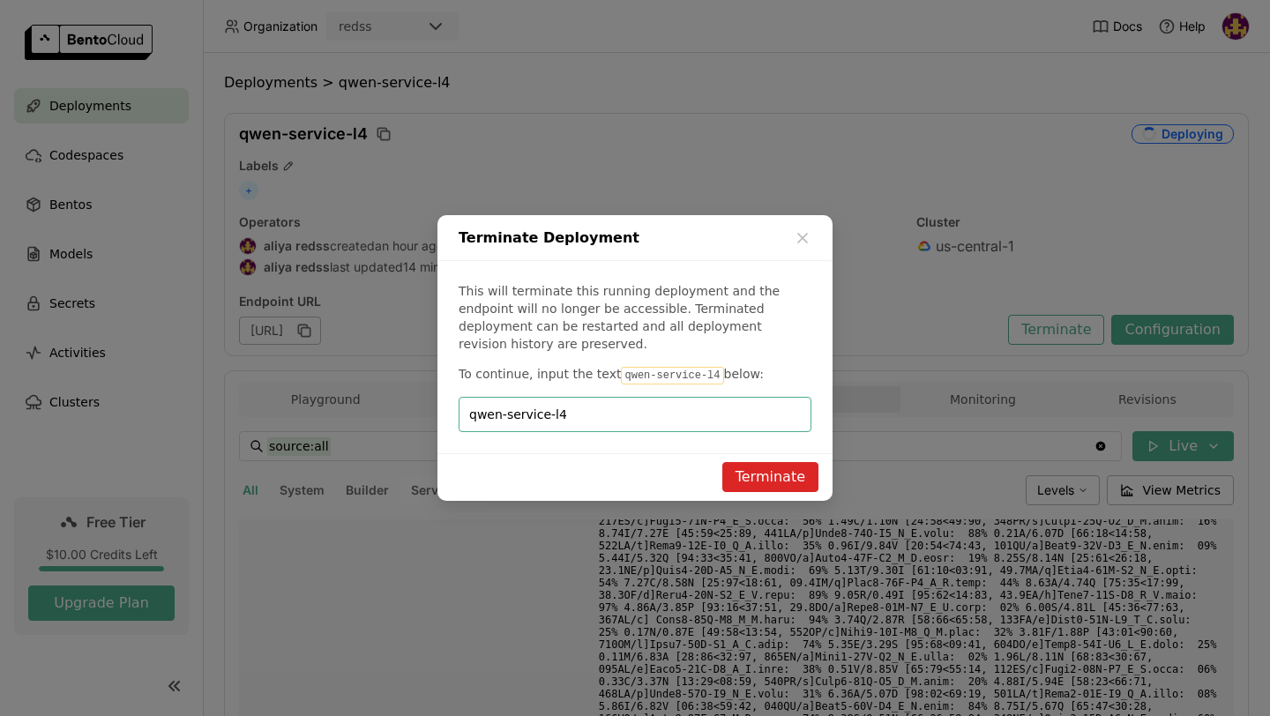
type input "qwen-service-l4"
click at [794, 466] on button "Terminate" at bounding box center [770, 477] width 96 height 30
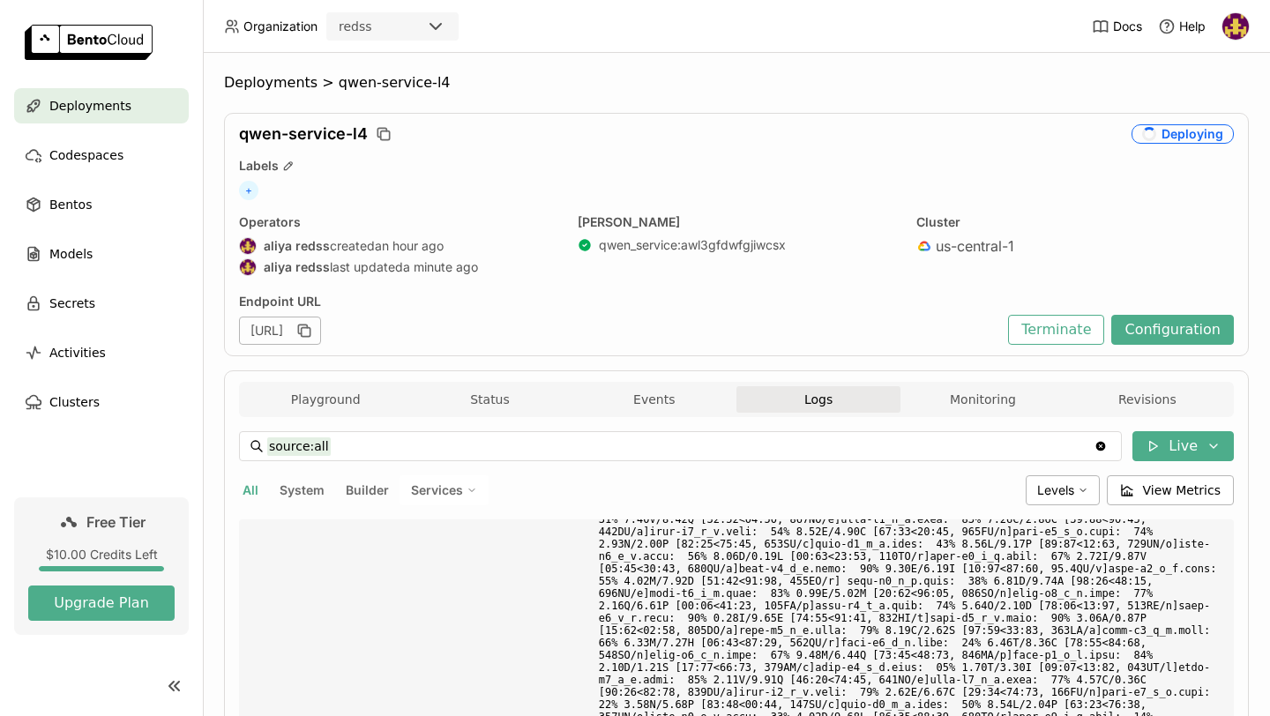
scroll to position [7079, 0]
click at [165, 107] on div "Deployments" at bounding box center [101, 105] width 175 height 35
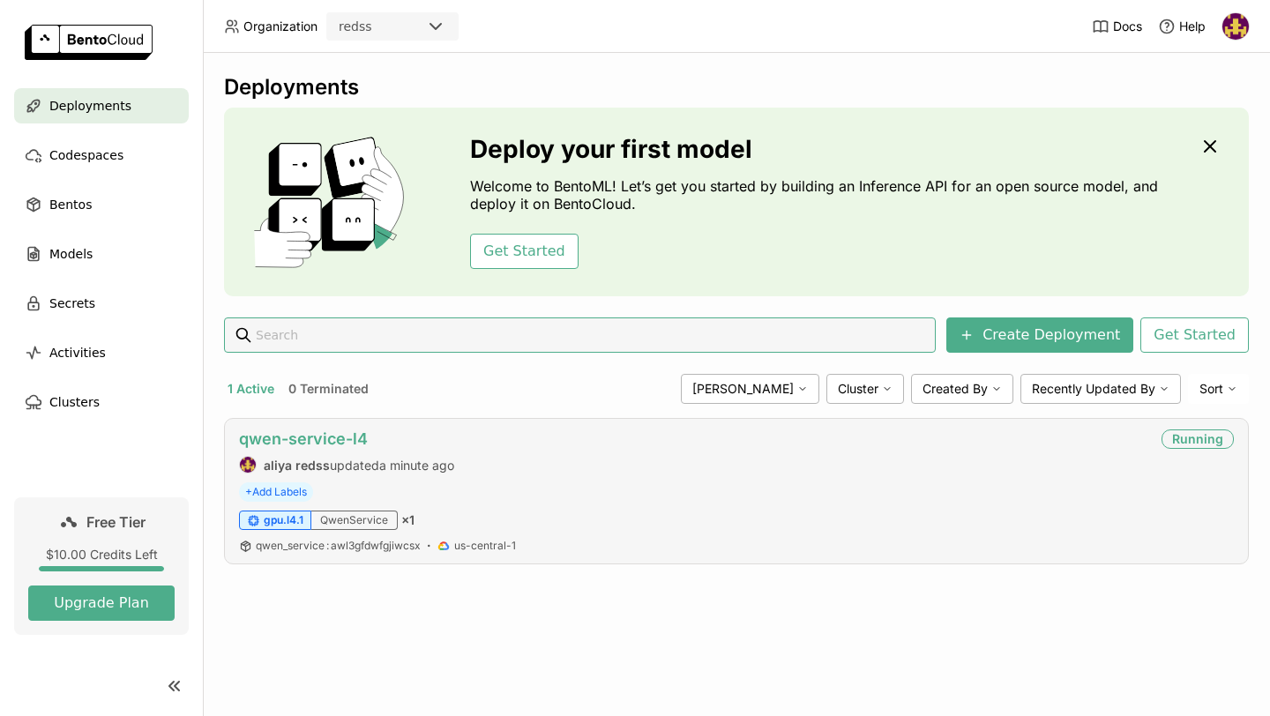
click at [337, 438] on link "qwen-service-l4" at bounding box center [303, 439] width 129 height 19
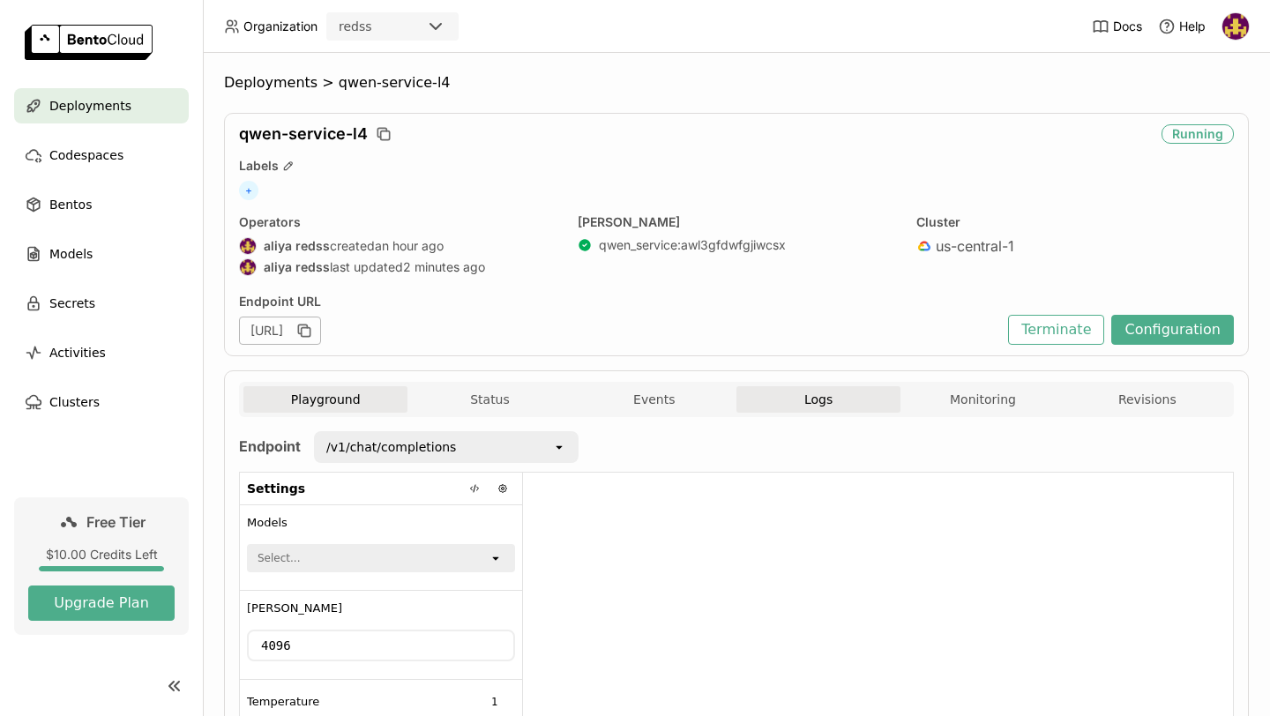
click at [804, 399] on button "Logs" at bounding box center [819, 399] width 164 height 26
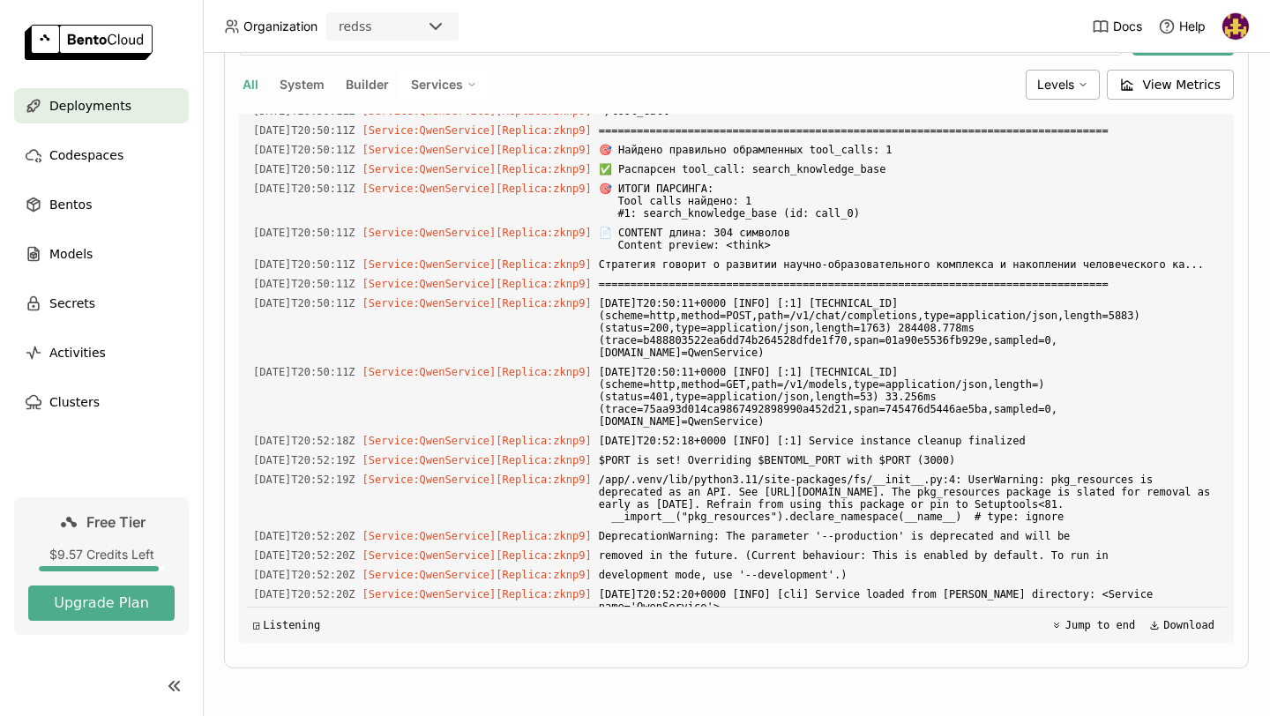
scroll to position [19995, 0]
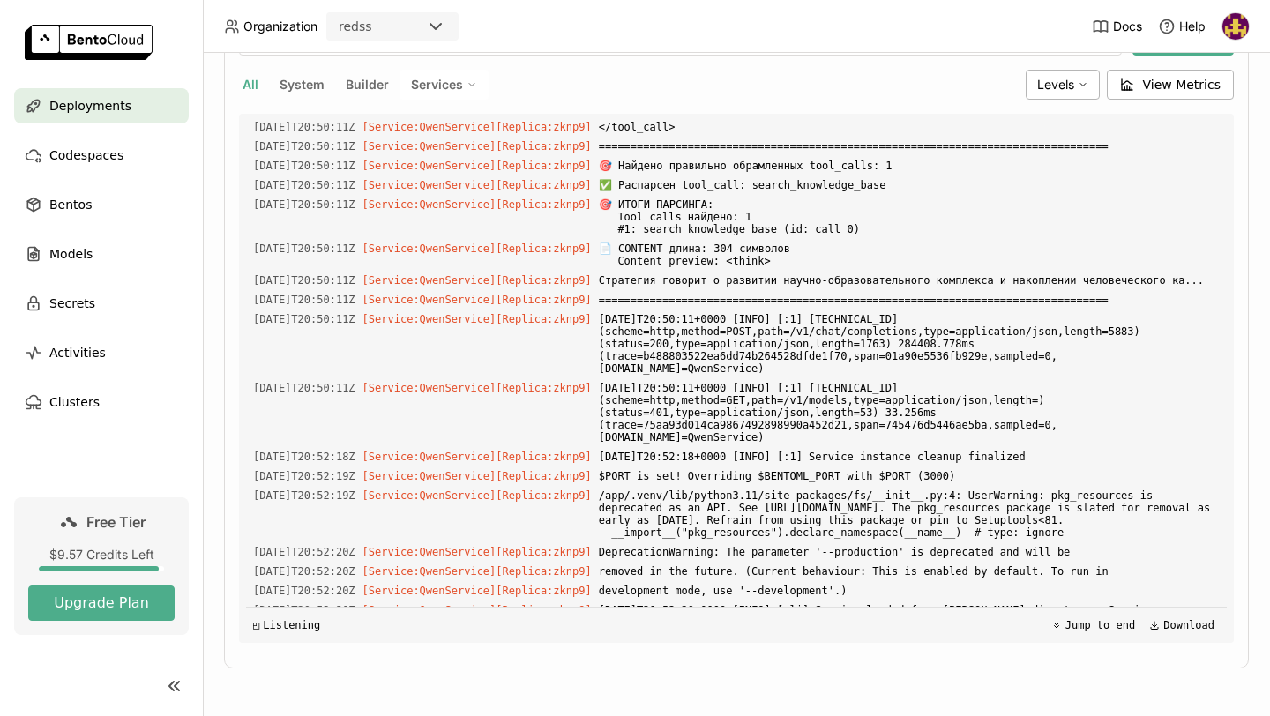
drag, startPoint x: 799, startPoint y: 436, endPoint x: 250, endPoint y: 394, distance: 551.1
click at [250, 394] on div "Load older logs [DATE]T20:29:45Z [Service:QwenService] [Replica: t2sdp ] [DATE]…" at bounding box center [736, 378] width 981 height 529
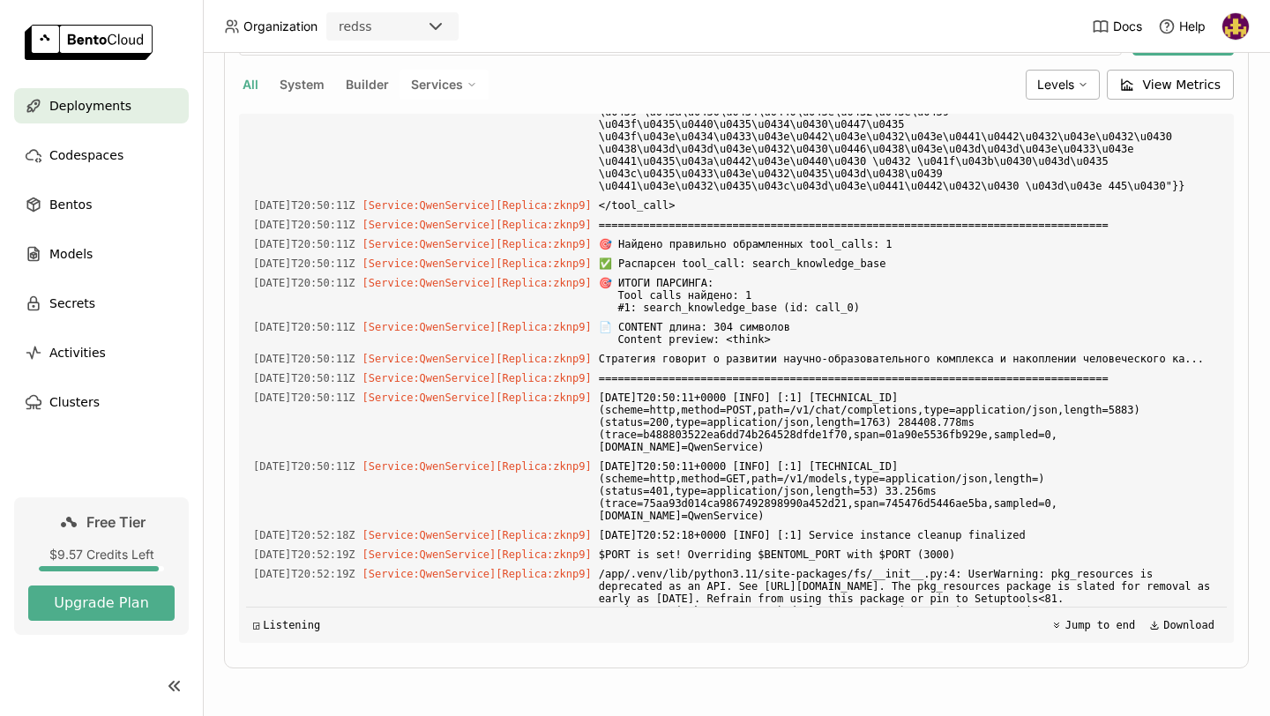
scroll to position [19924, 0]
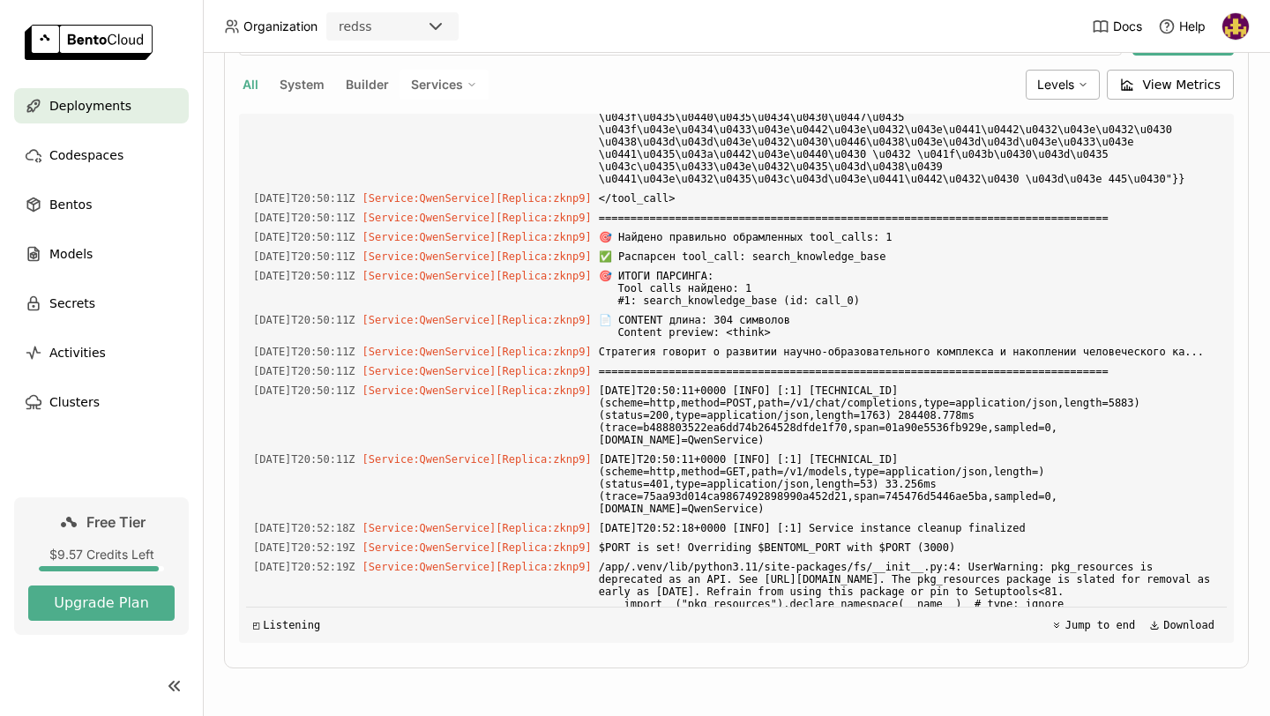
drag, startPoint x: 815, startPoint y: 510, endPoint x: 243, endPoint y: 462, distance: 573.6
click at [243, 462] on div "Load older logs [DATE]T20:29:45Z [Service:QwenService] [Replica: t2sdp ] [DATE]…" at bounding box center [736, 378] width 995 height 529
copy div "[DATE]T20:45:27Z [Service:QwenService] [Replica: zknp9 ] <tool_response> [DATE]…"
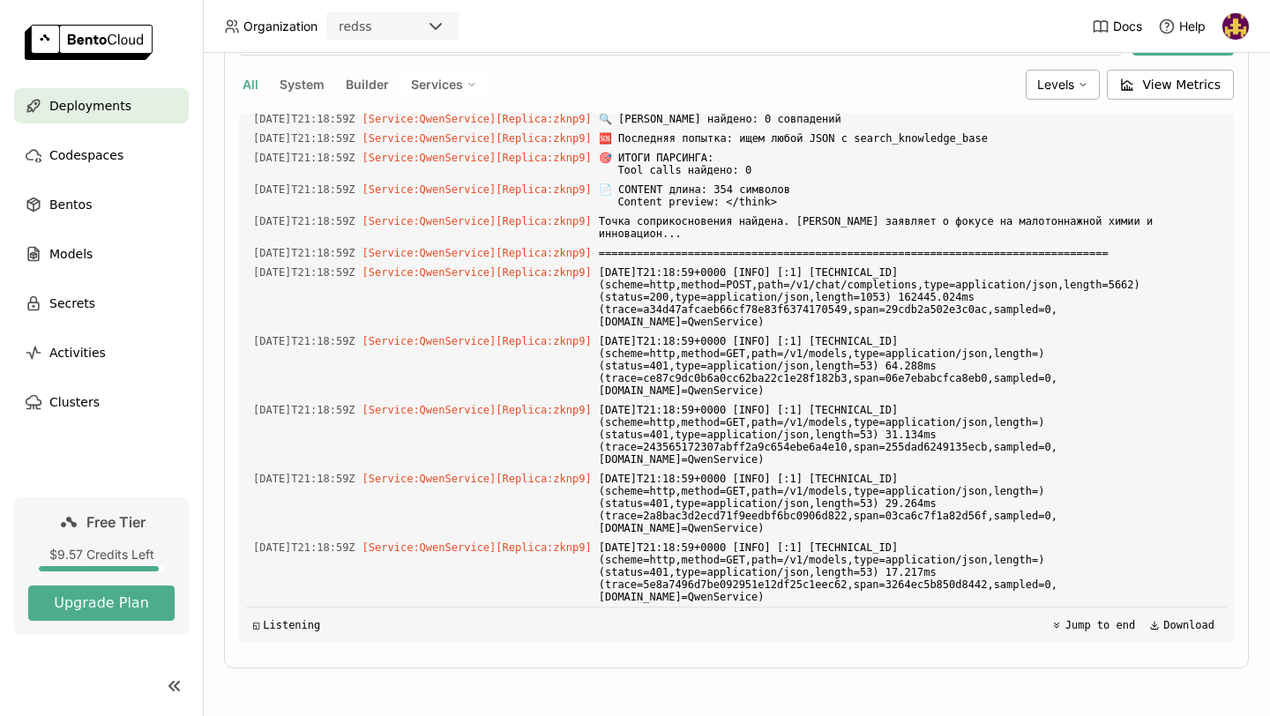
scroll to position [41807, 0]
